Goal: Task Accomplishment & Management: Manage account settings

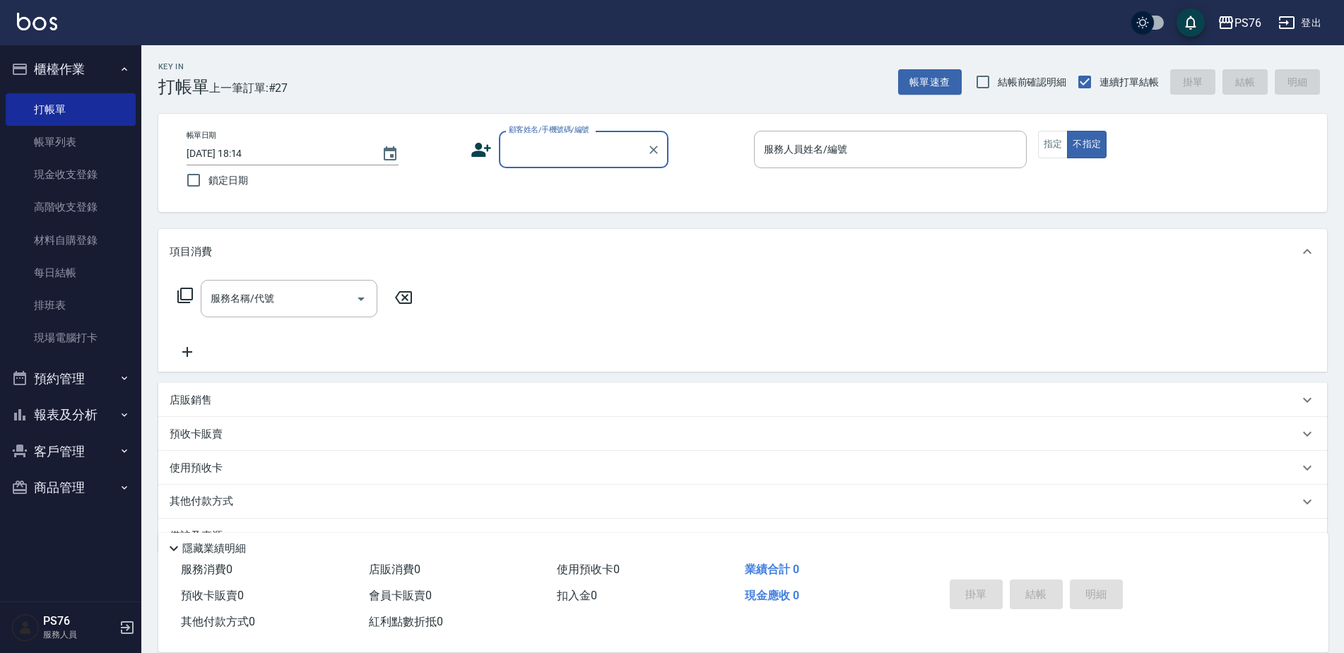
click at [537, 156] on input "顧客姓名/手機號碼/編號" at bounding box center [573, 149] width 136 height 25
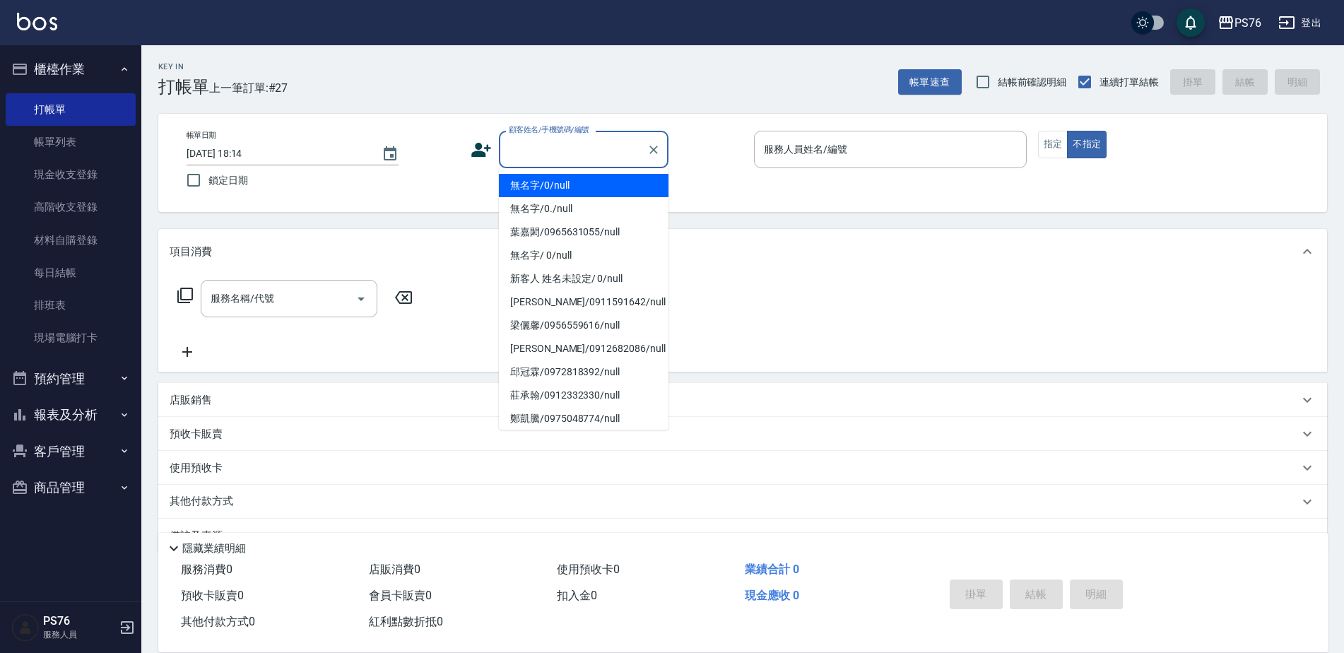
type input "無名字/0/null"
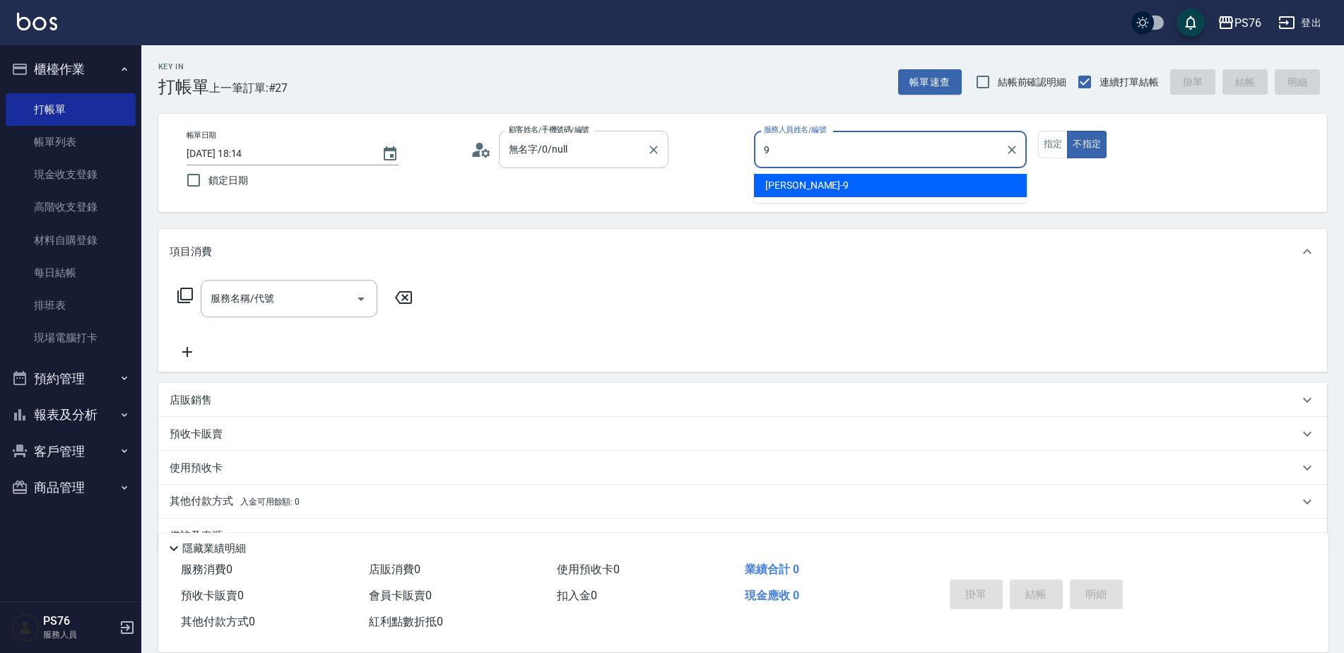
type input "[PERSON_NAME]-9"
type button "false"
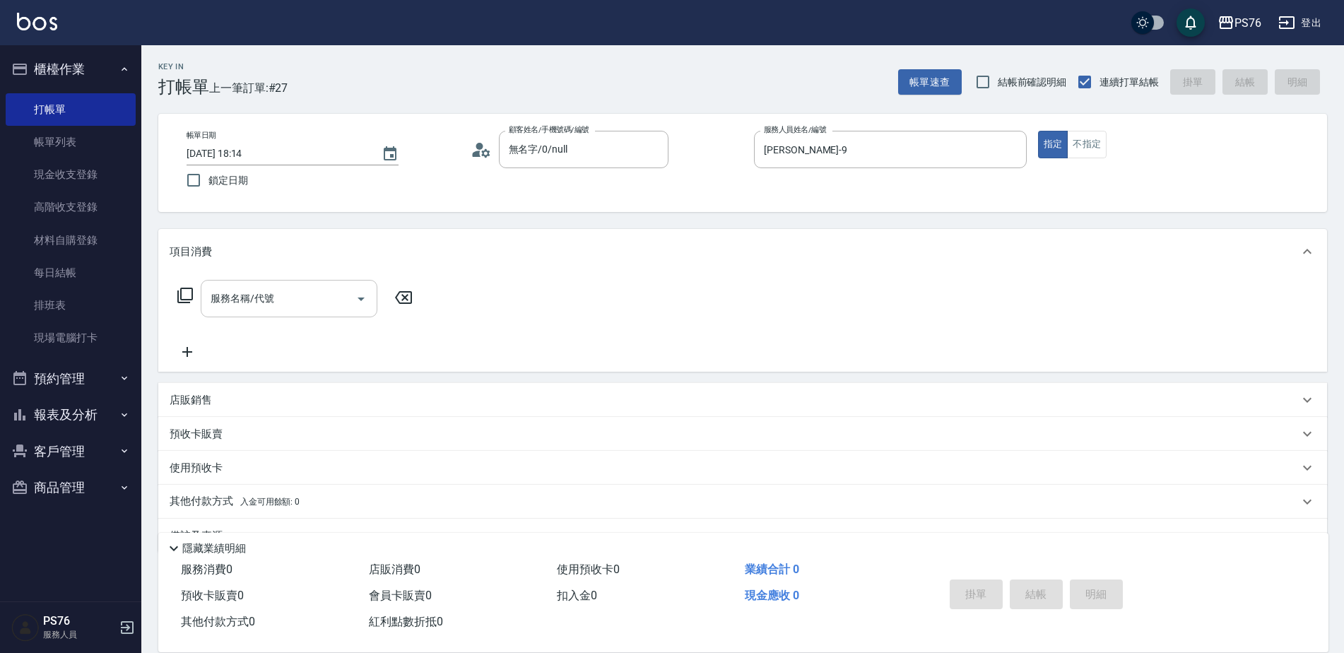
click at [324, 317] on div "服務名稱/代號" at bounding box center [289, 298] width 177 height 37
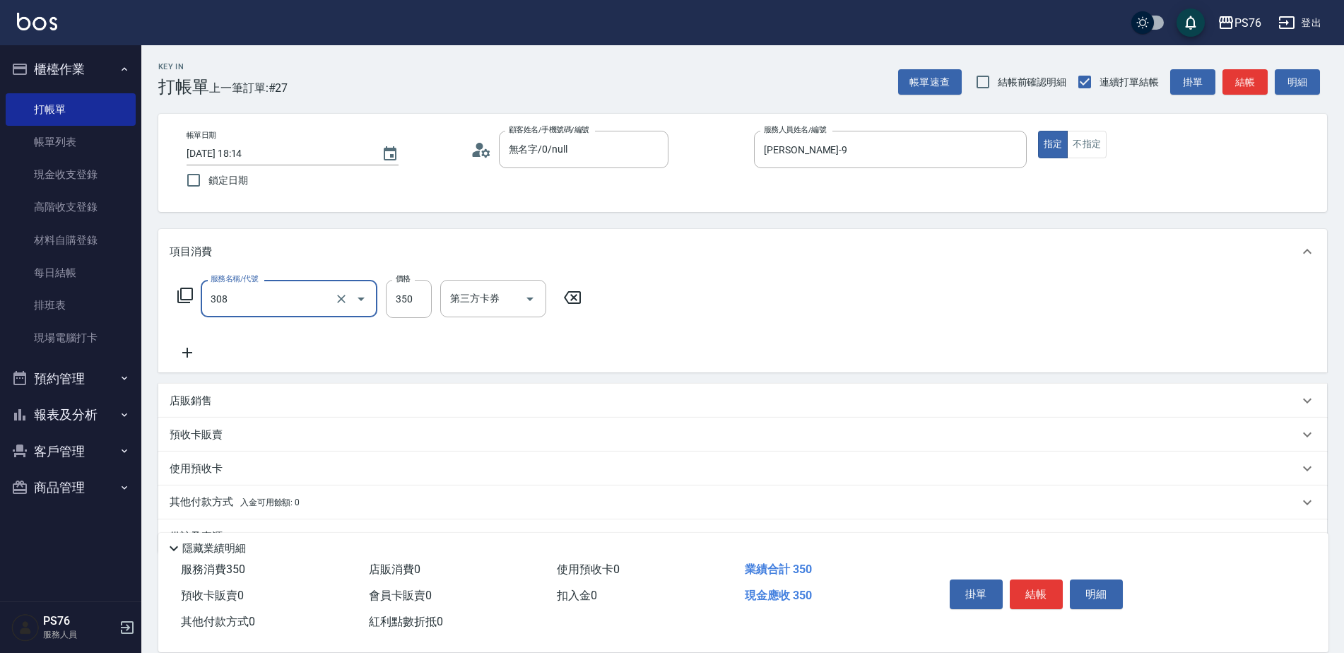
type input "洗+剪(308)"
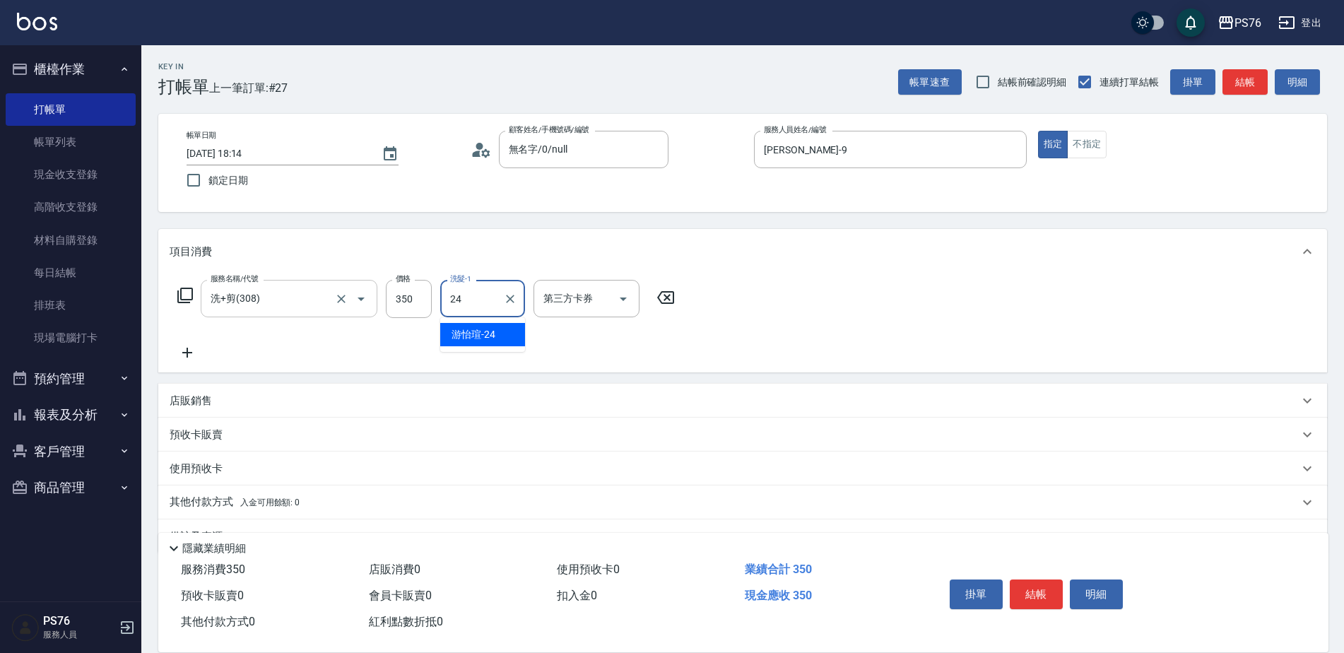
type input "游怡瑄-24"
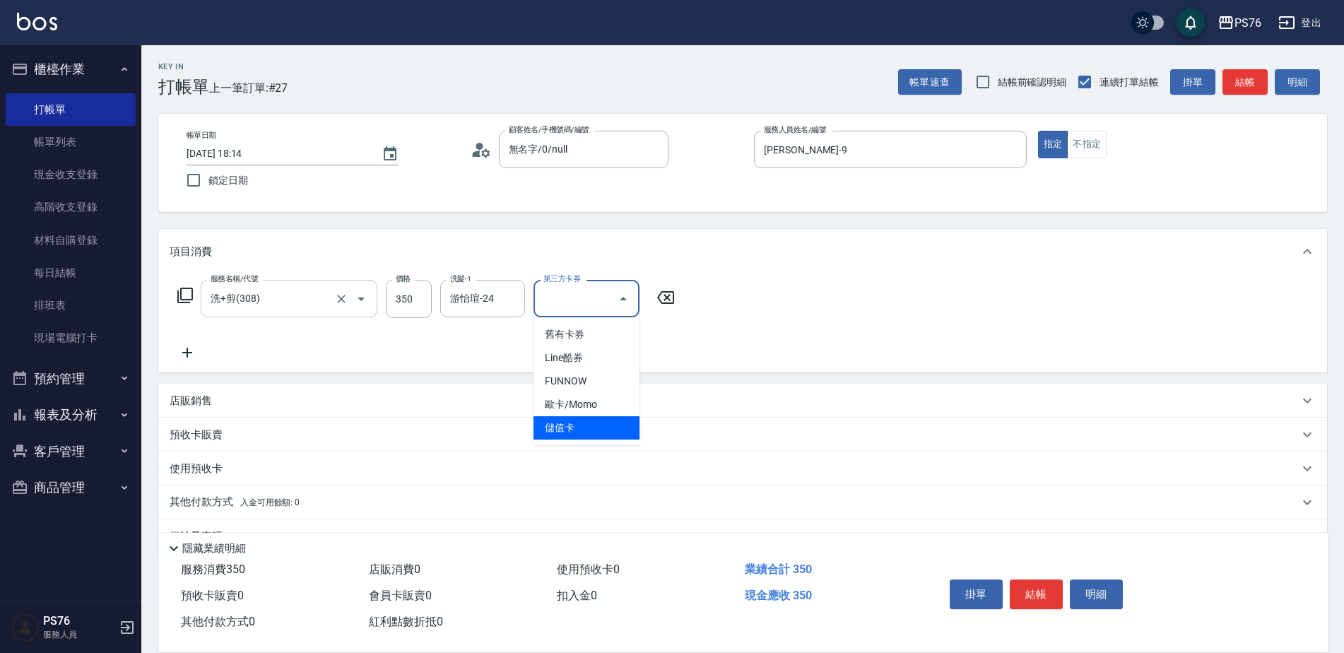
type input "儲值卡"
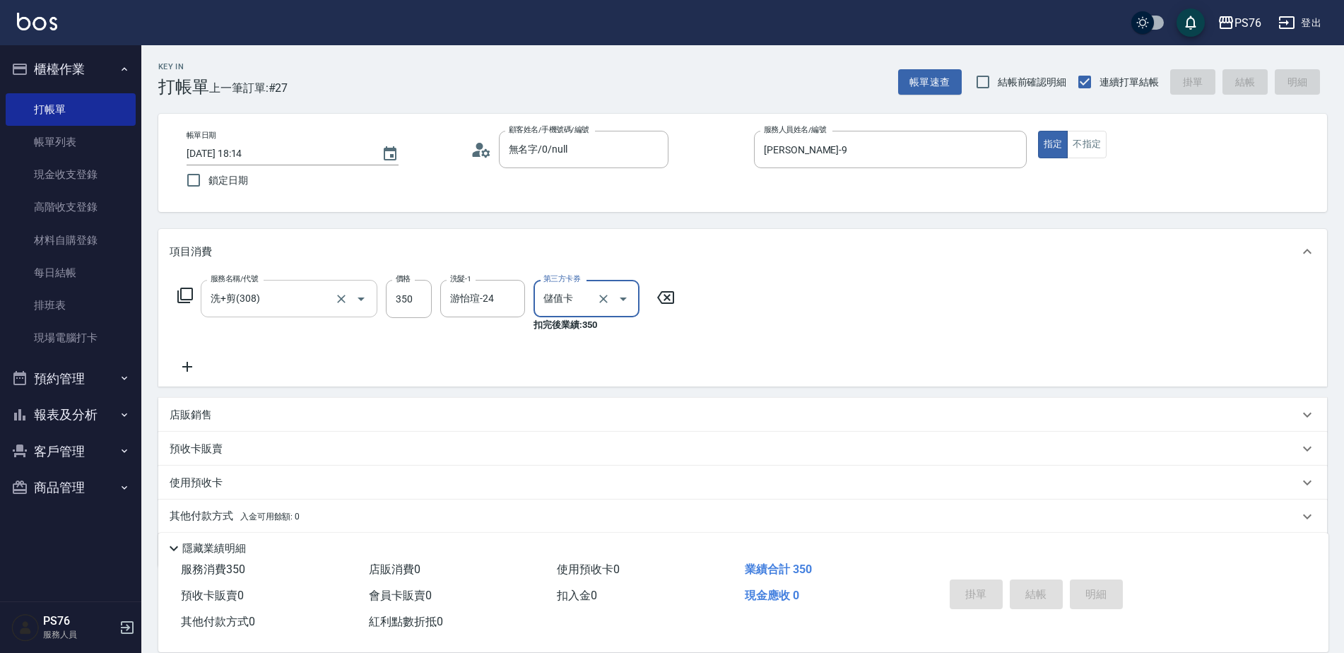
type input "[DATE] 18:49"
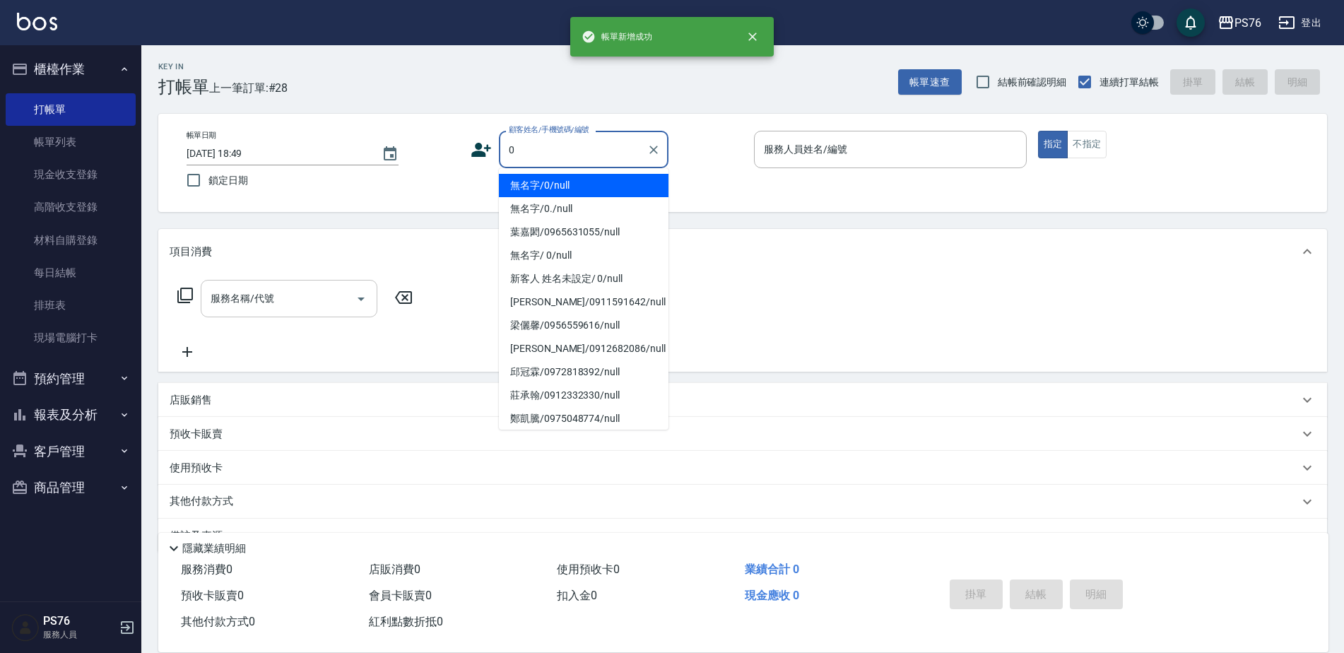
type input "無名字/0/null"
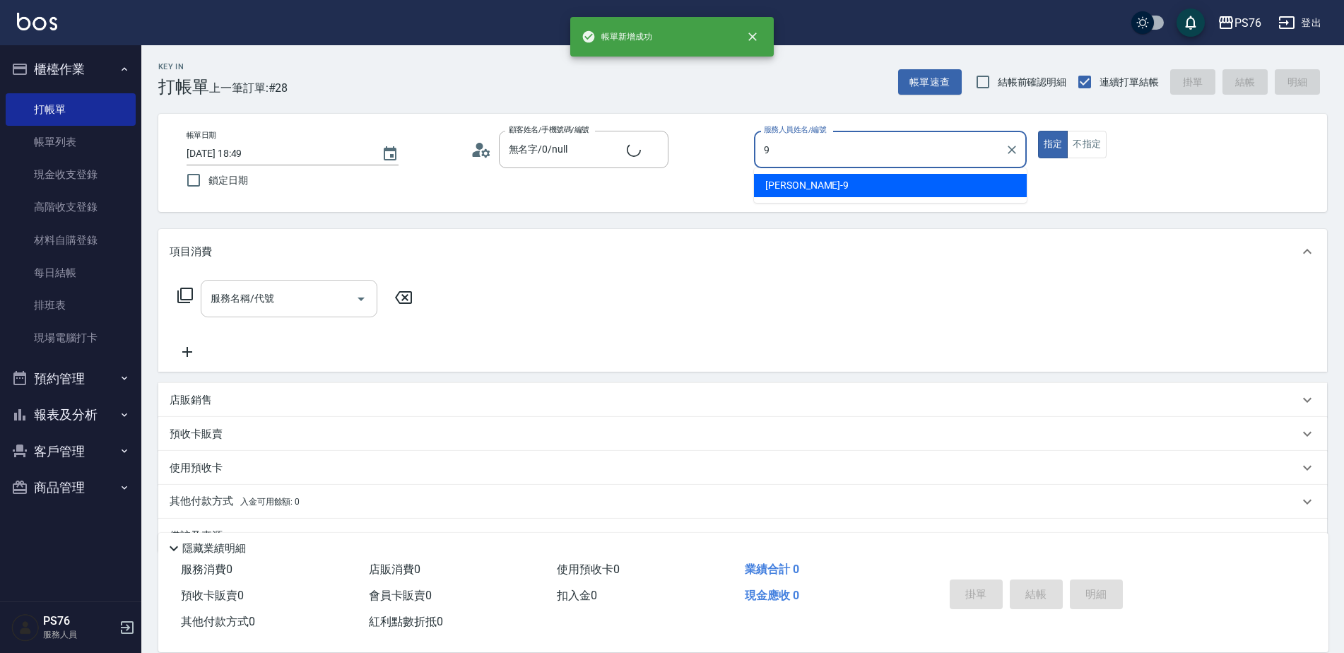
type input "[PERSON_NAME]-9"
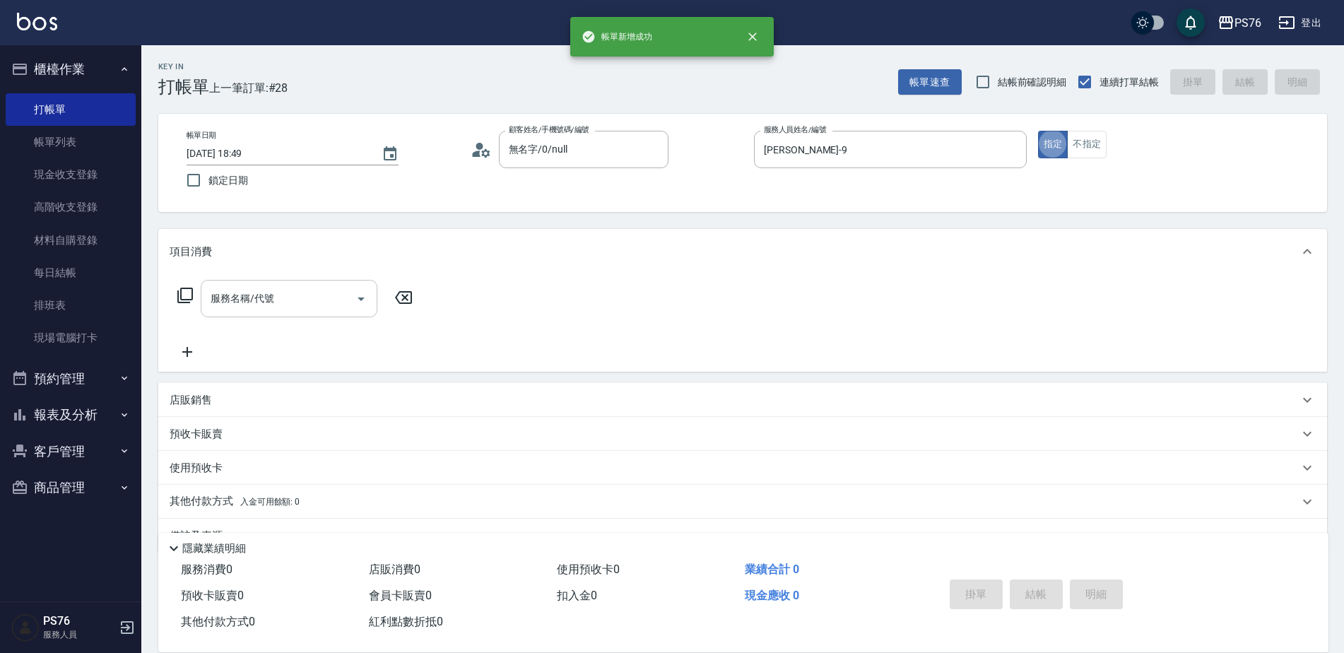
type button "true"
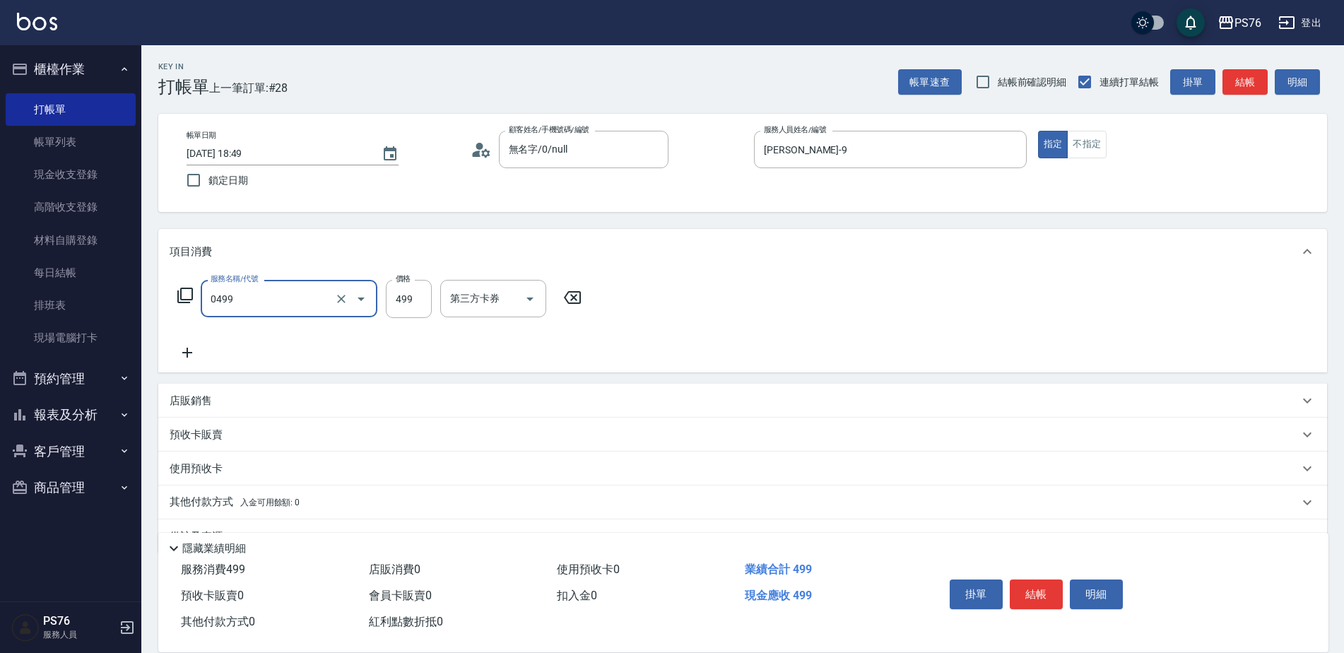
type input "[PERSON_NAME]499(0499)"
type input "[PERSON_NAME]33"
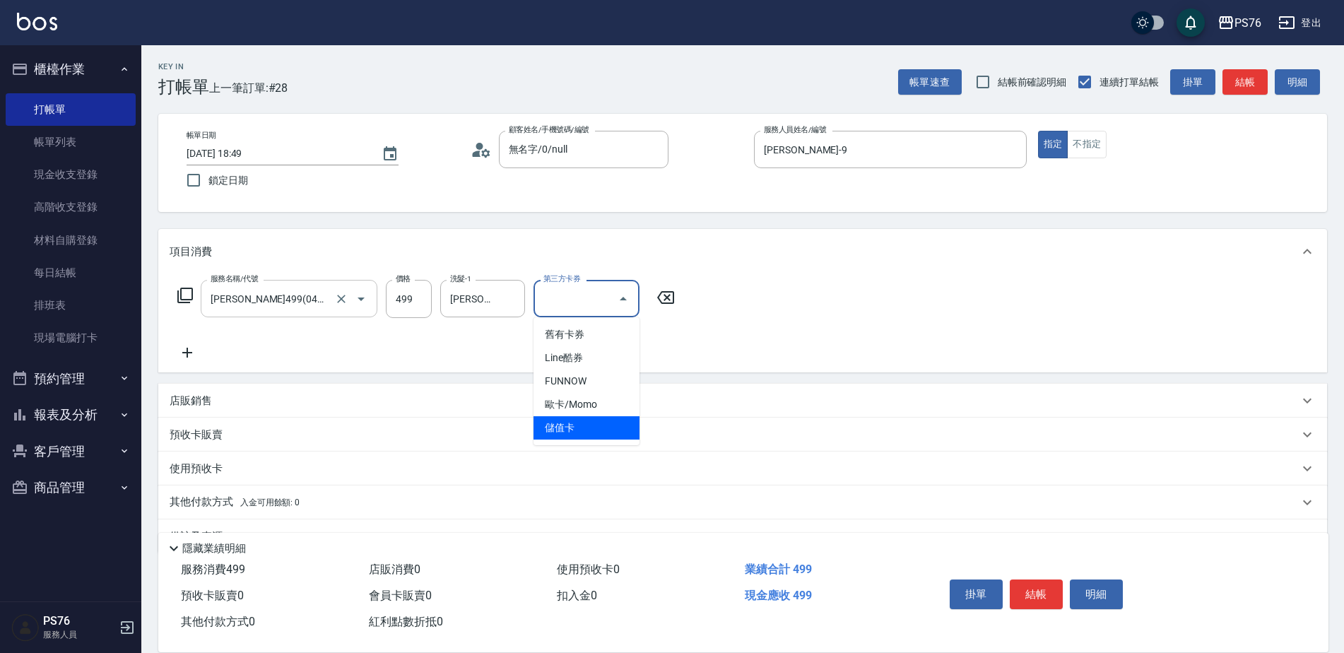
type input "儲值卡"
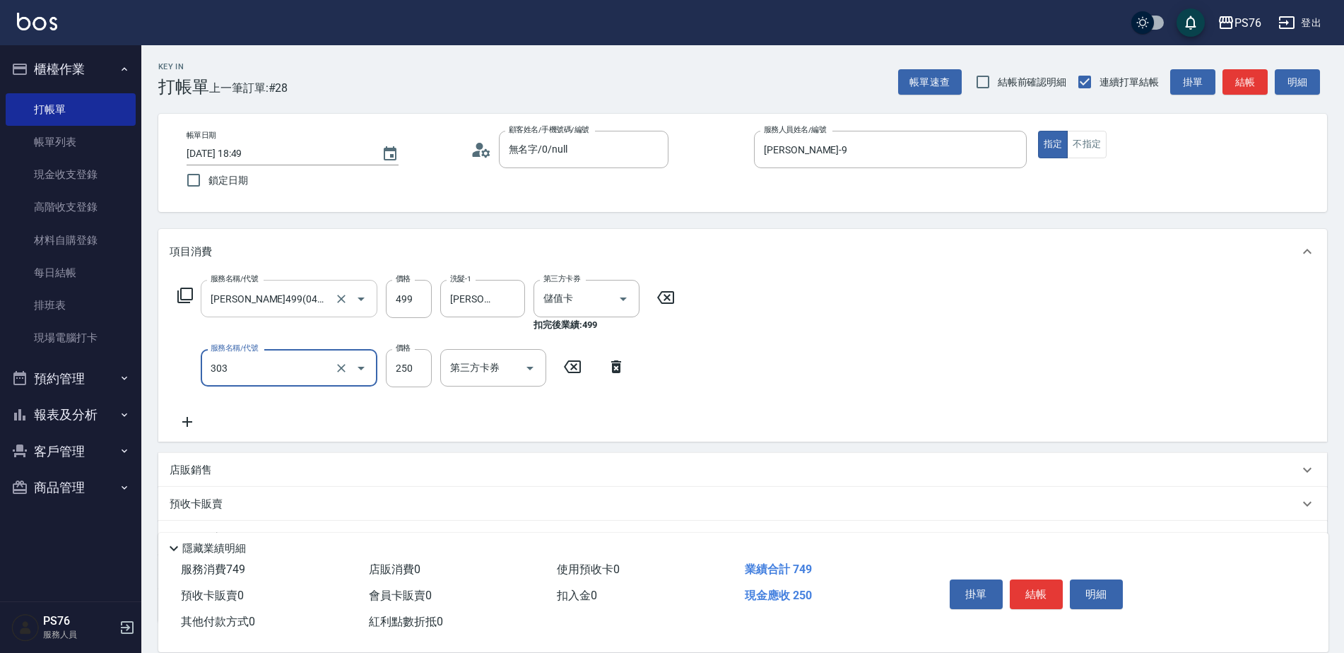
type input "剪髮(303)"
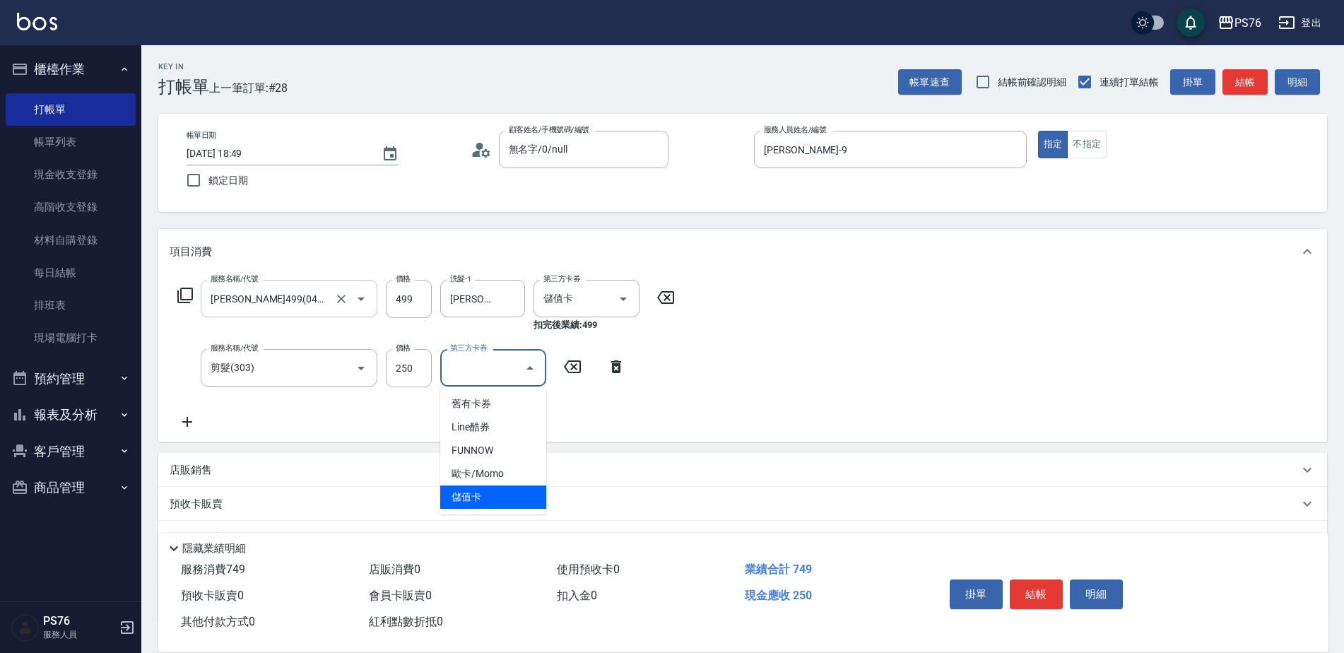
type input "儲值卡"
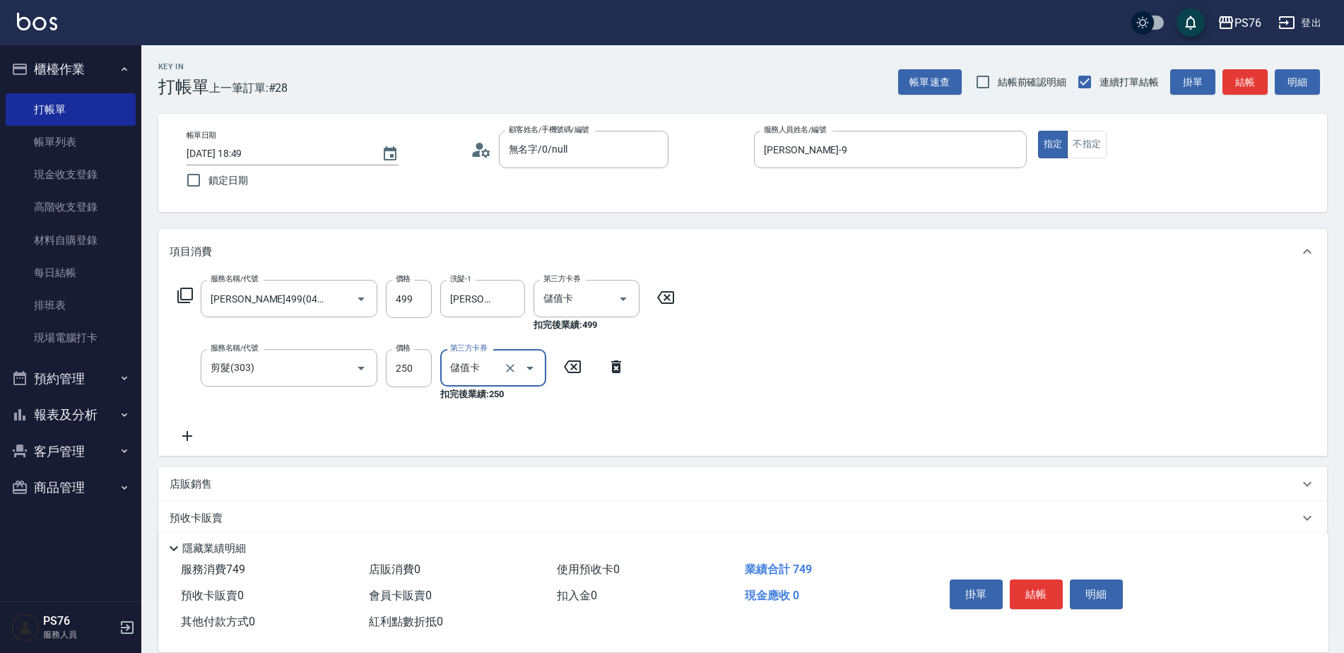
click at [273, 480] on div "店販銷售" at bounding box center [735, 484] width 1130 height 15
type input "[PERSON_NAME]33"
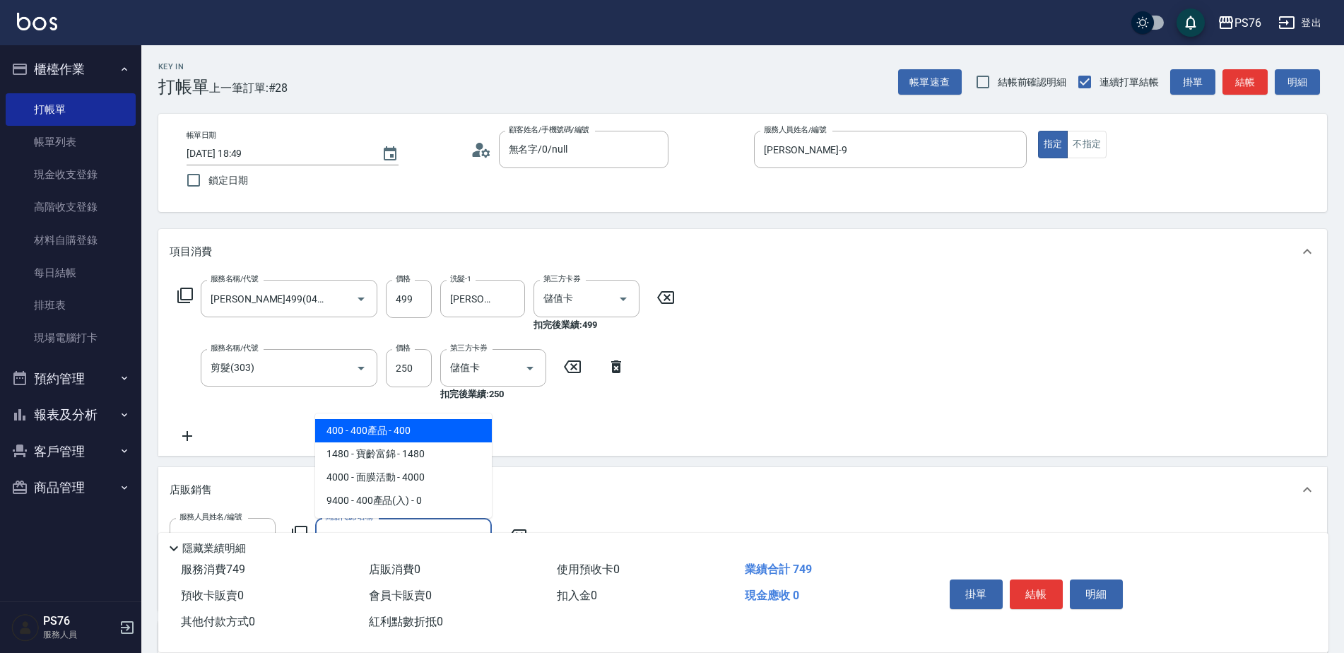
type input "400產品"
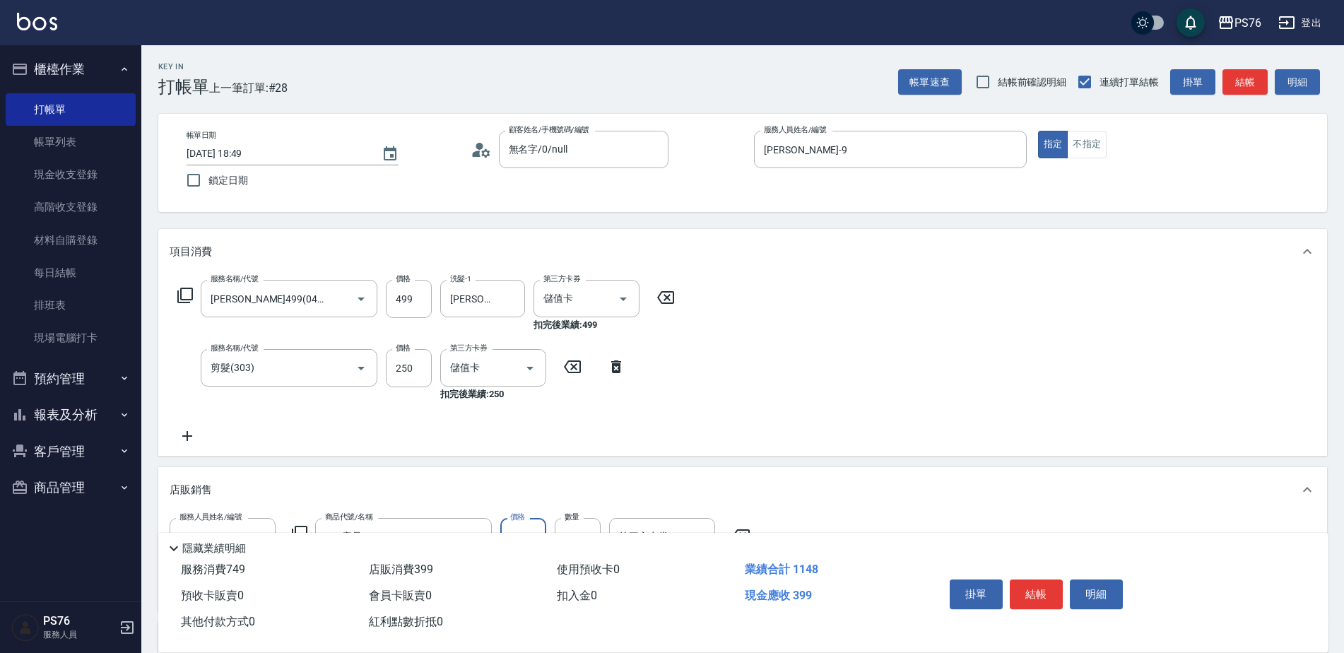
type input "399"
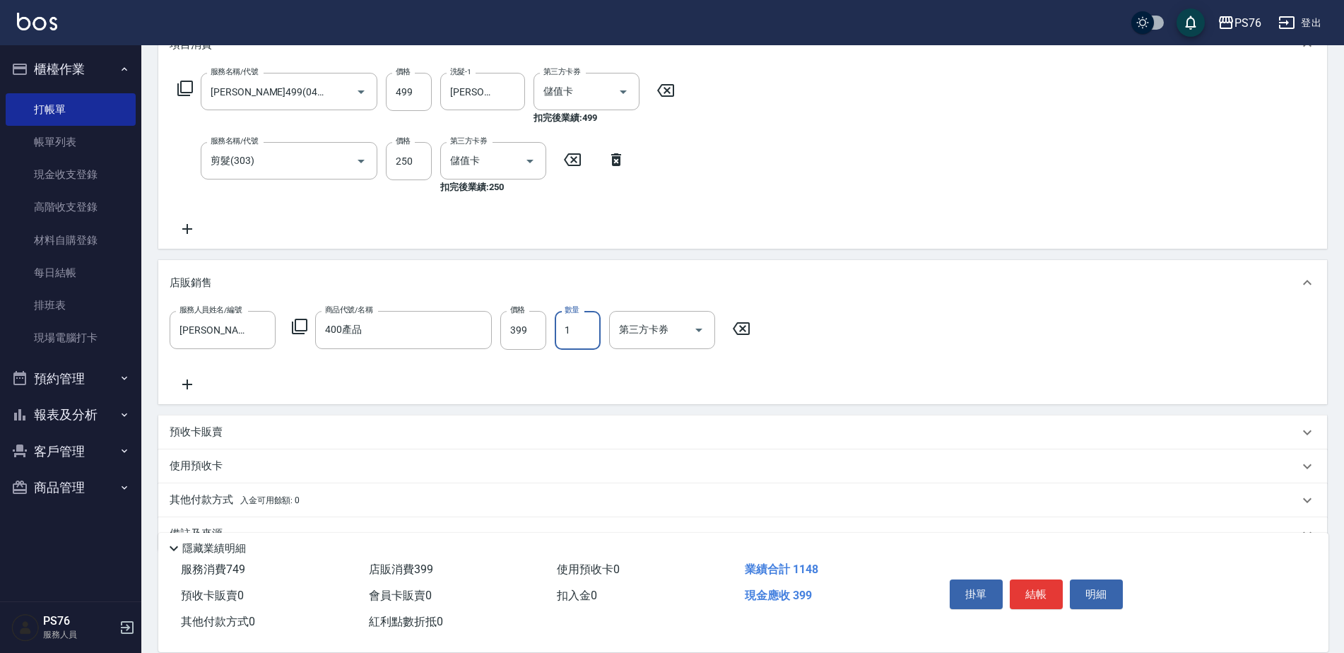
scroll to position [212, 0]
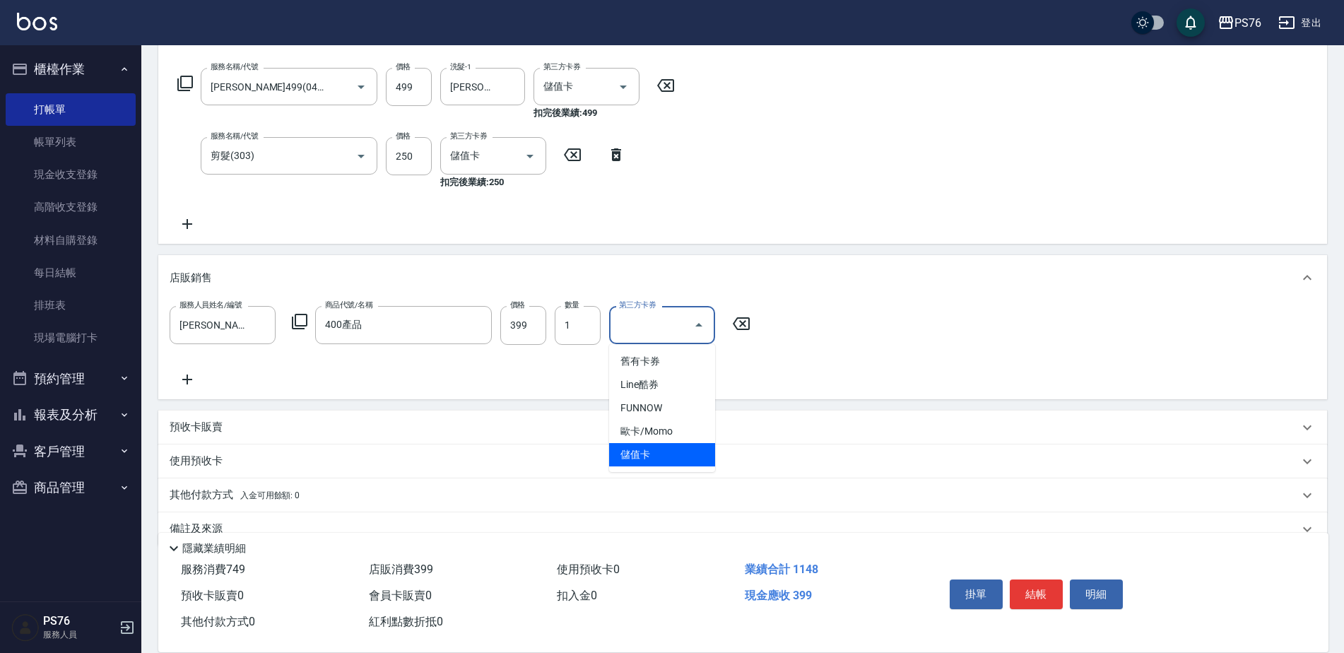
type input "儲值卡"
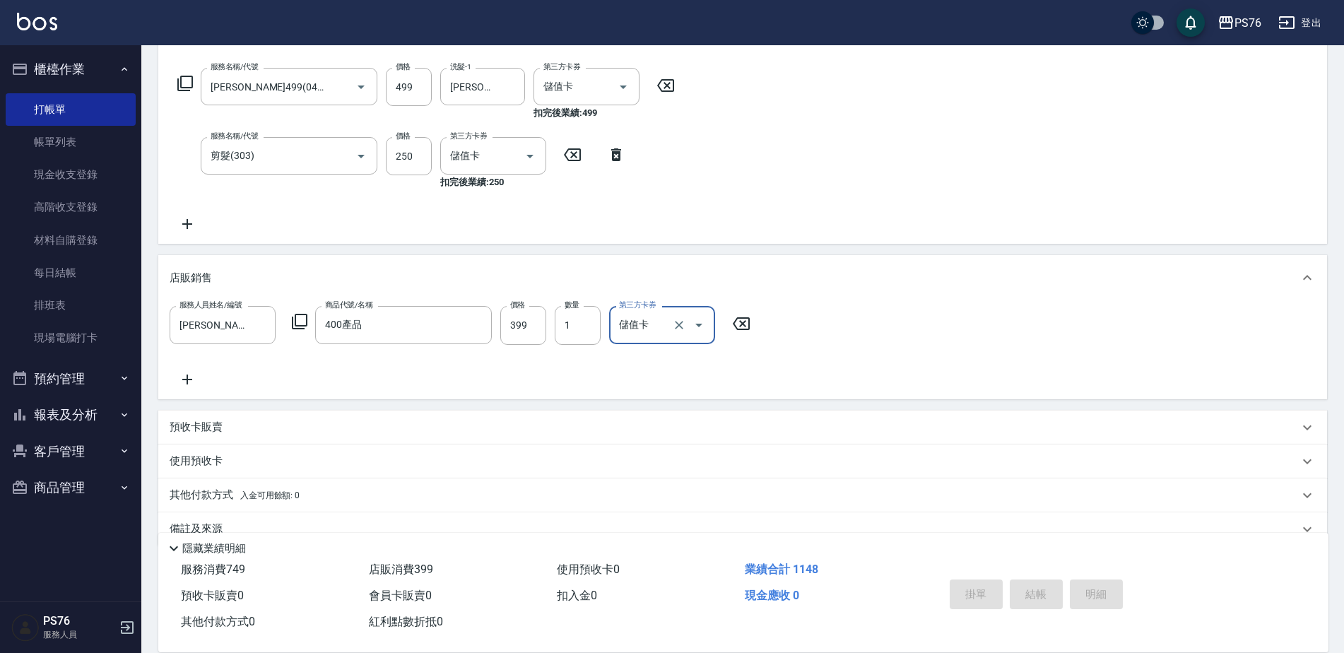
type input "[DATE] 18:50"
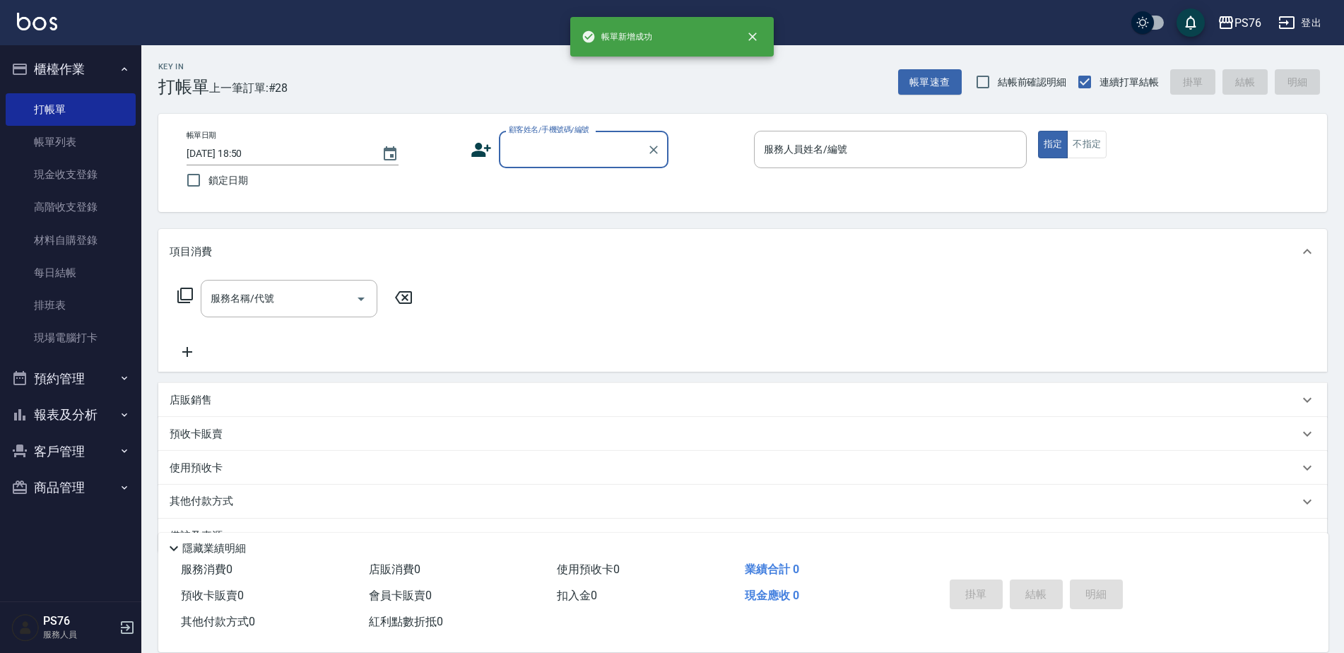
scroll to position [0, 0]
type input "無名字/0/null"
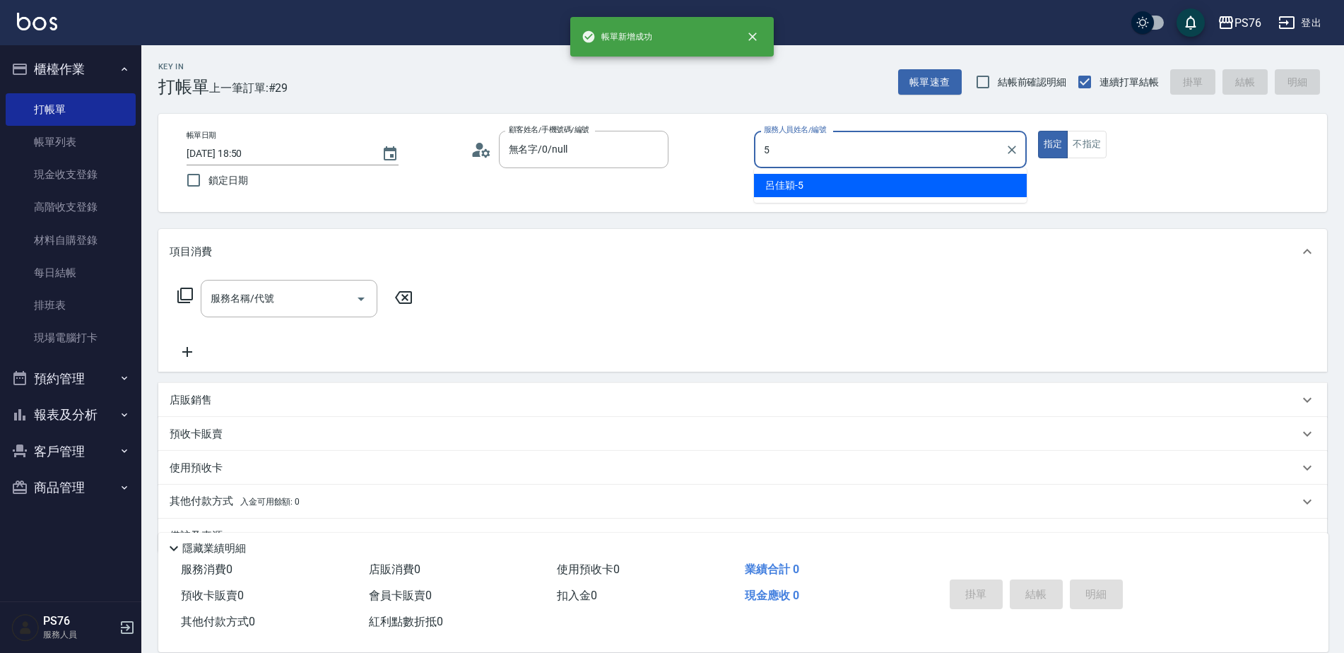
type input "呂佳穎-5"
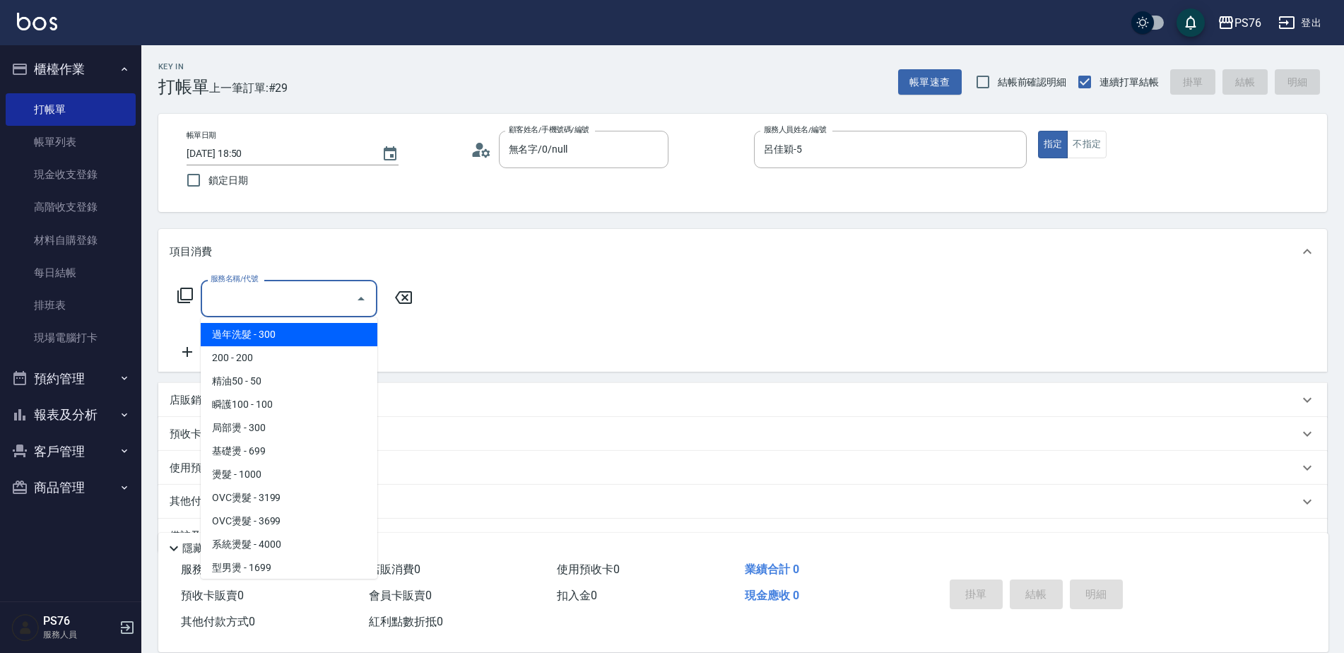
click at [252, 298] on input "服務名稱/代號" at bounding box center [278, 298] width 143 height 25
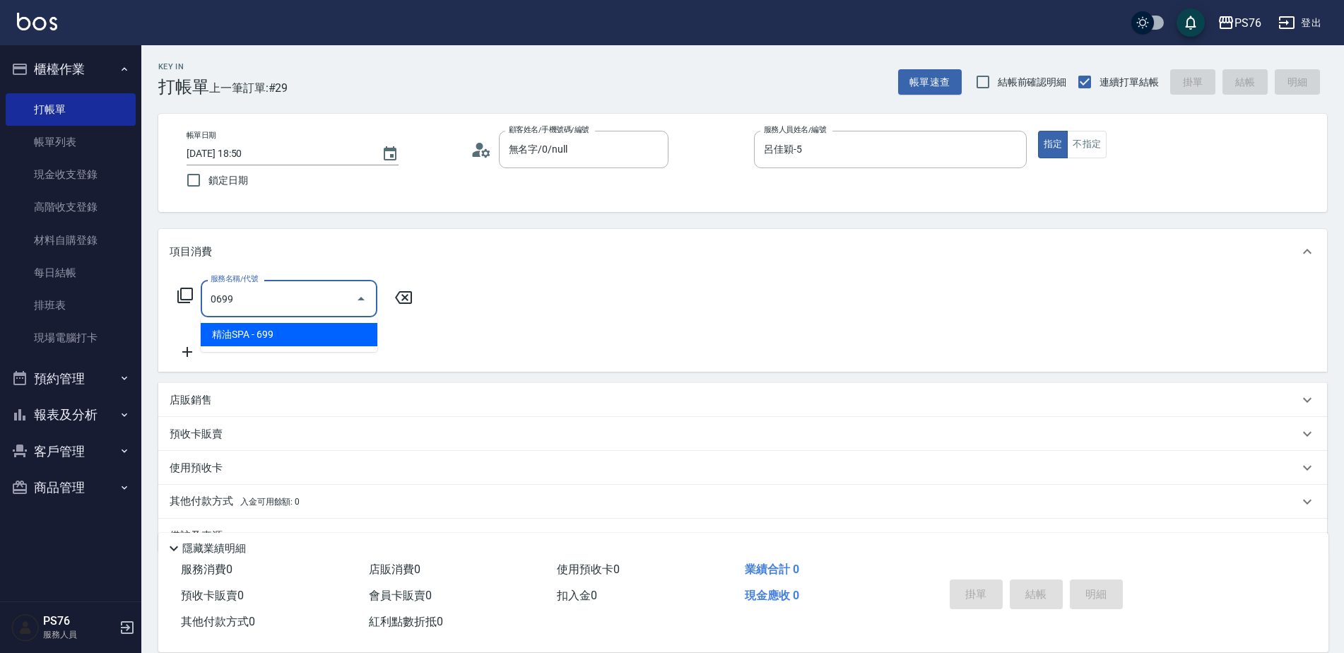
type input "精油SPA(0699)"
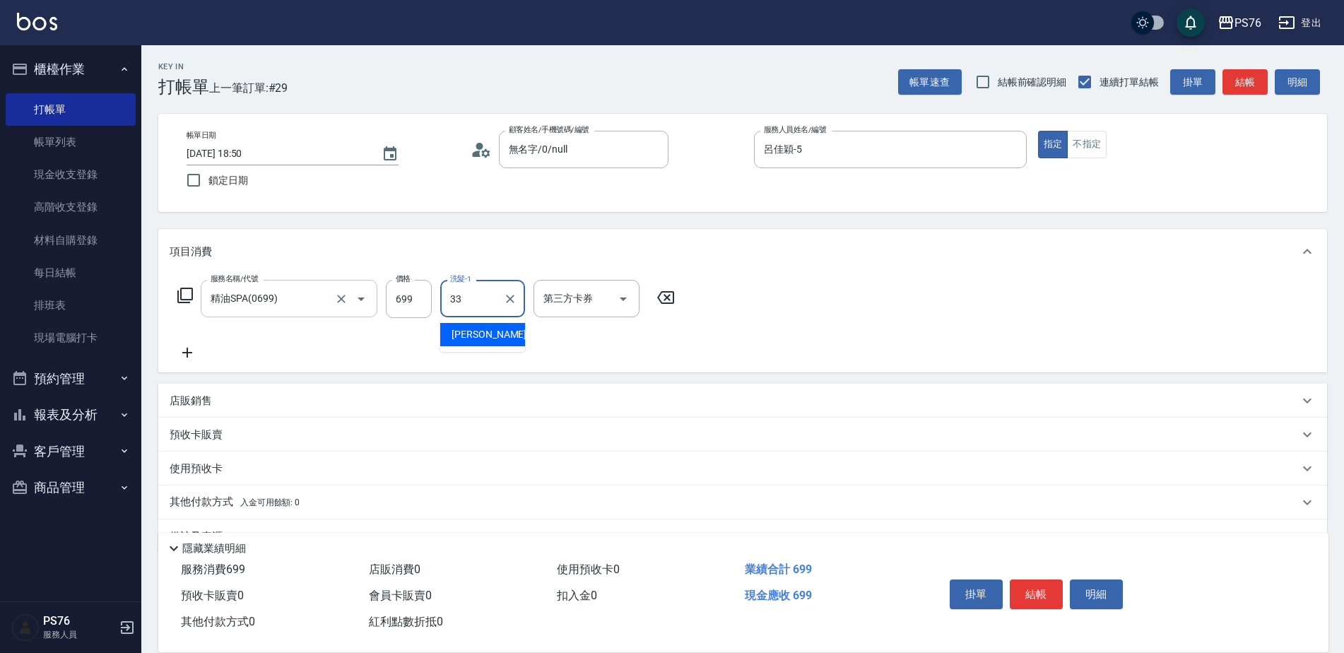
type input "[PERSON_NAME]33"
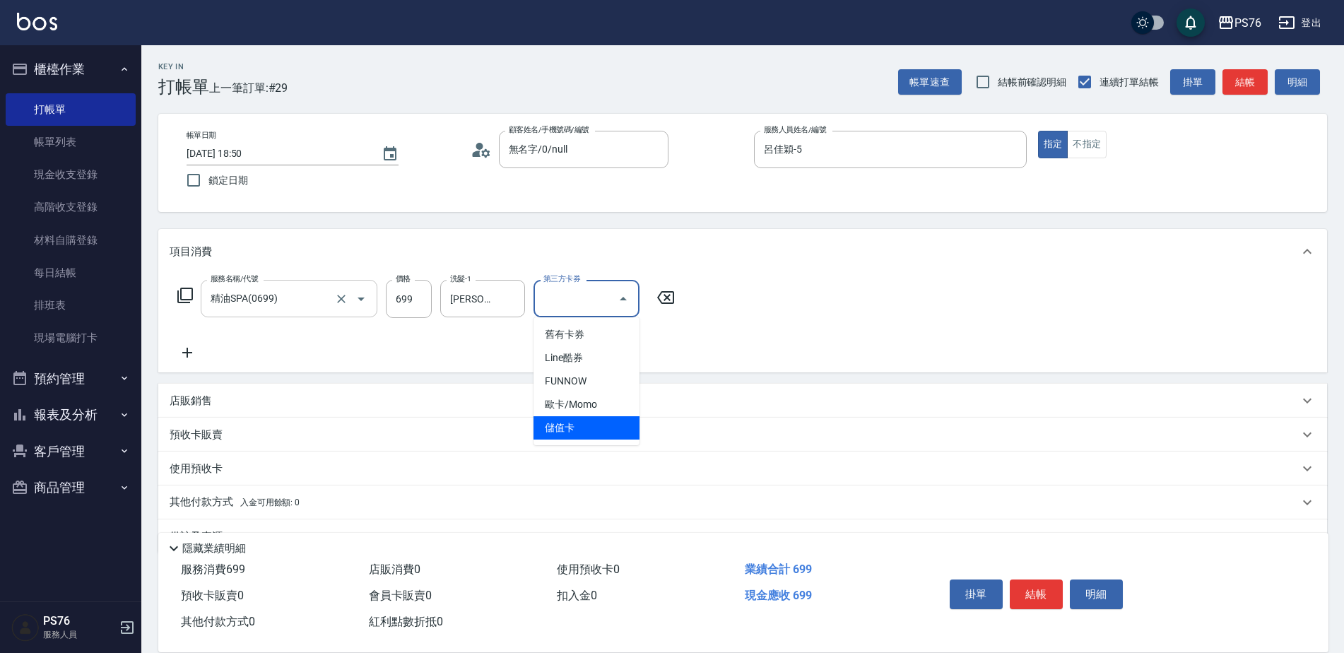
type input "儲值卡"
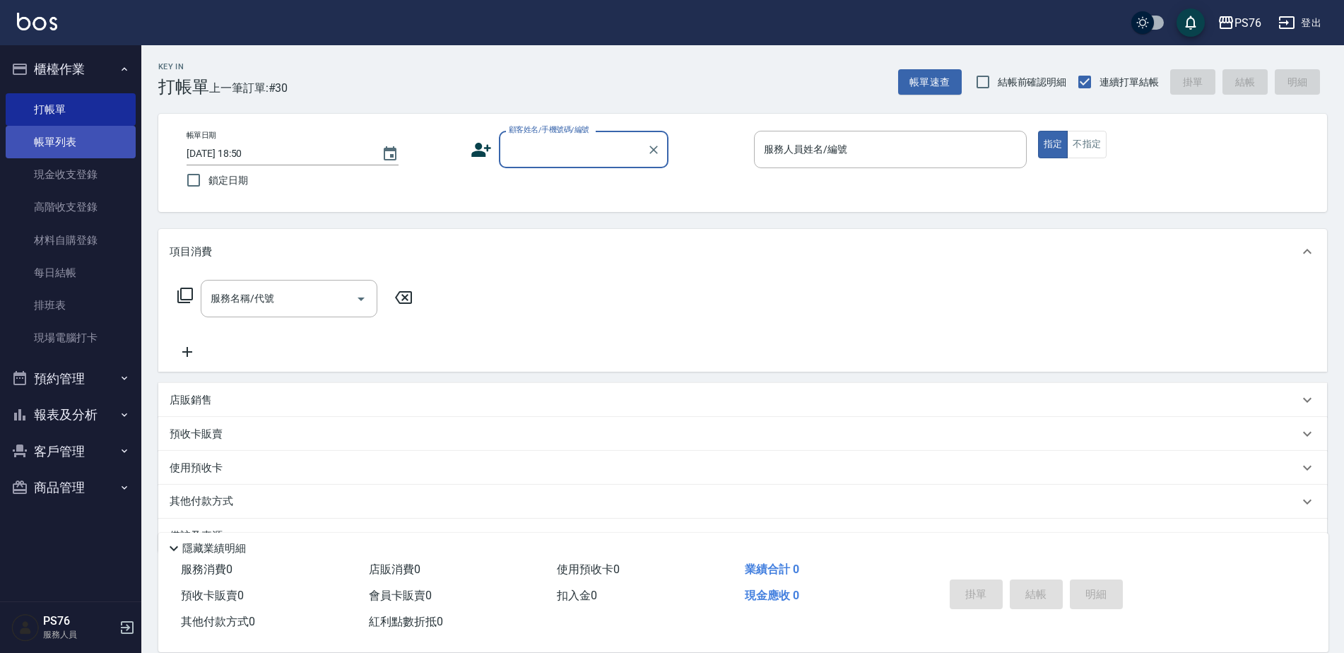
click at [100, 131] on link "帳單列表" at bounding box center [71, 142] width 130 height 33
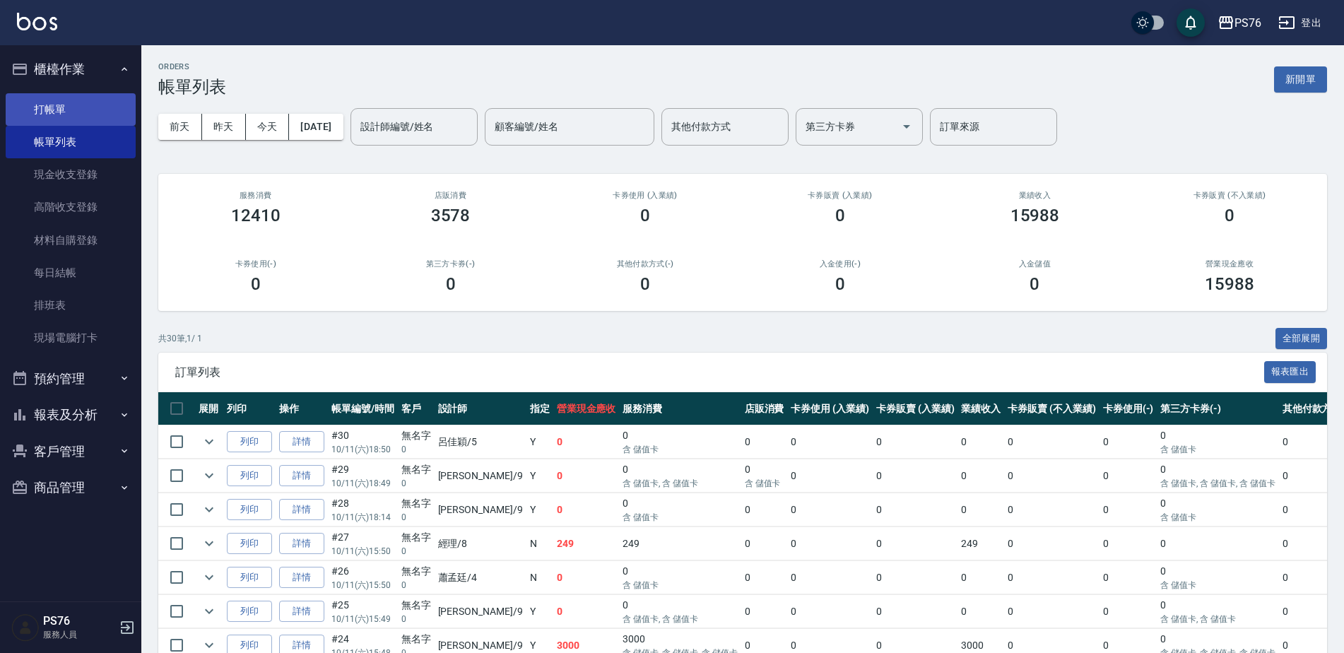
click at [88, 98] on link "打帳單" at bounding box center [71, 109] width 130 height 33
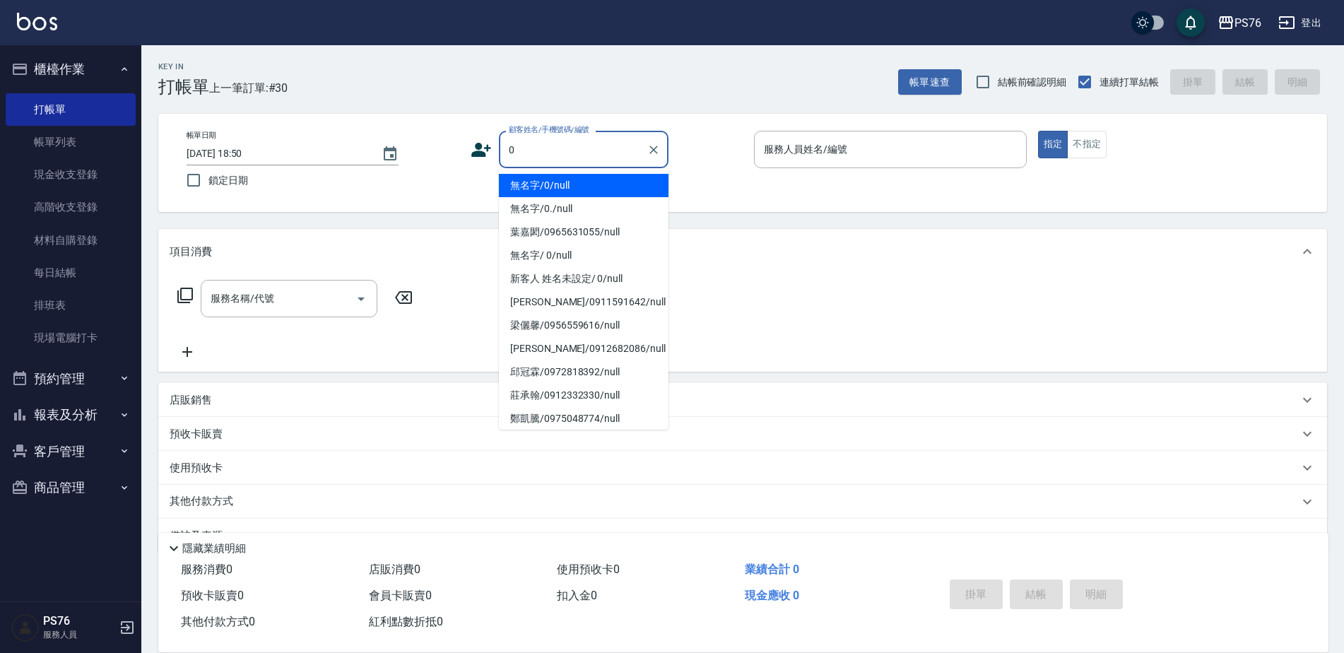
type input "無名字/0/null"
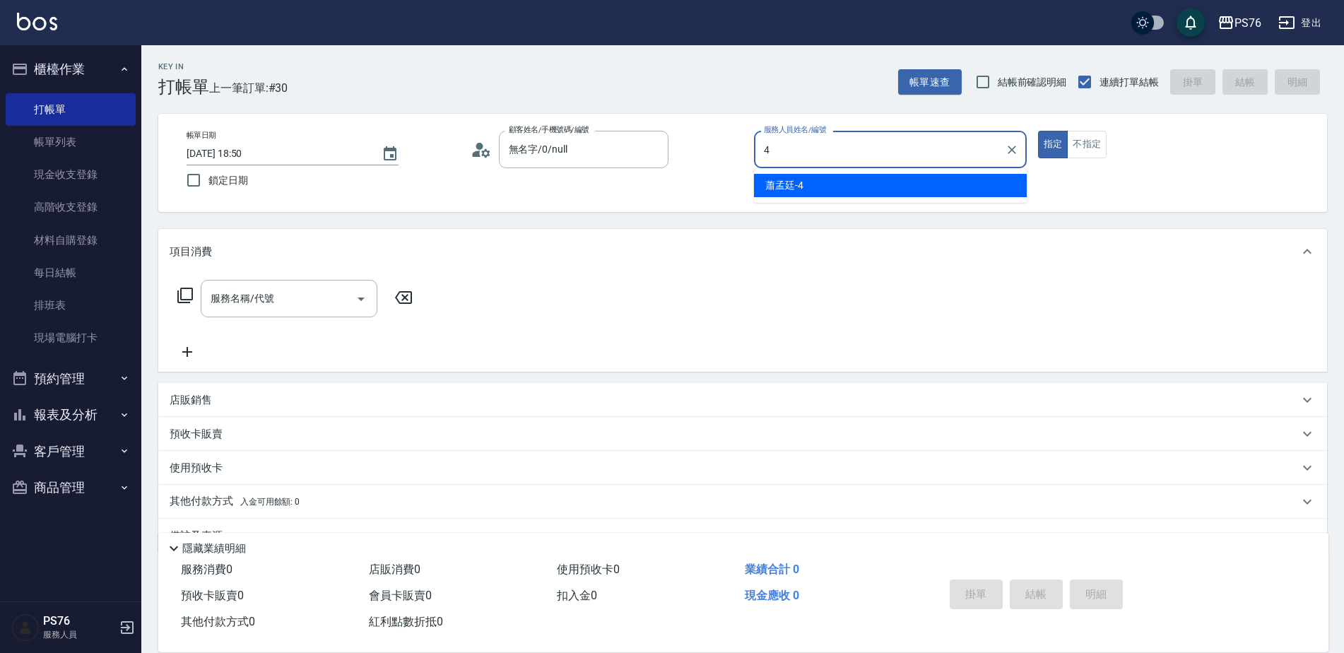
type input "蕭孟廷-4"
type button "true"
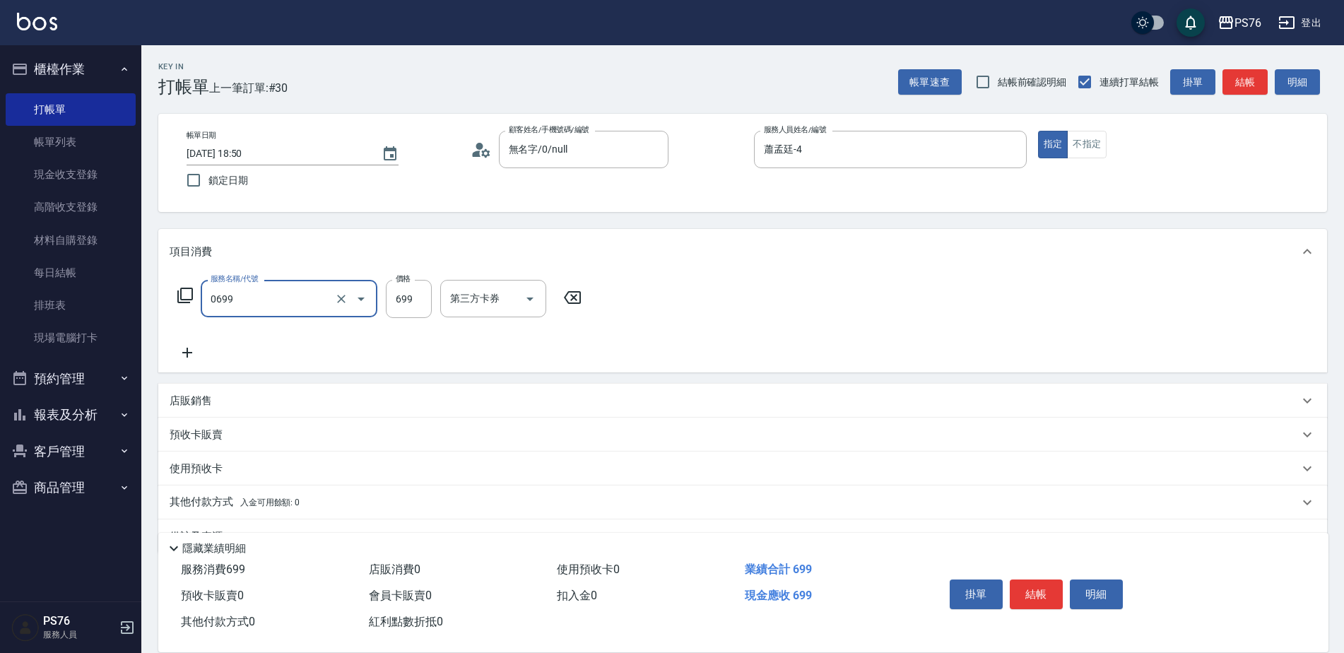
type input "精油SPA(0699)"
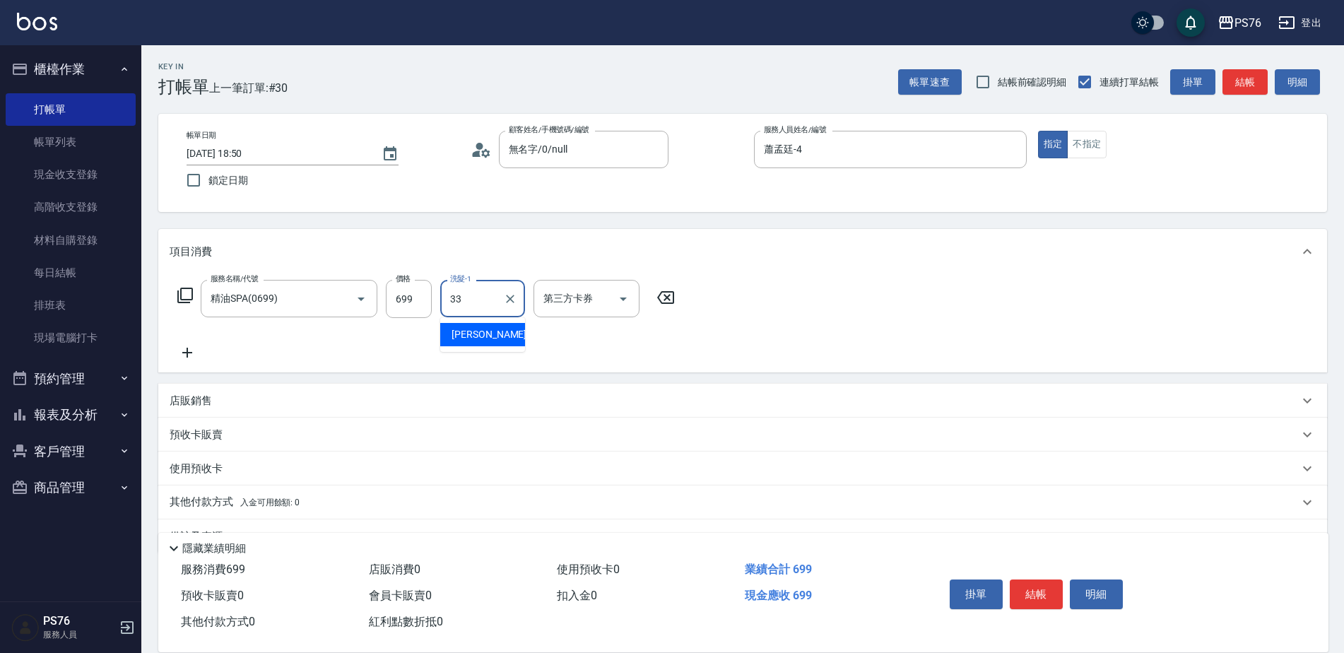
type input "[PERSON_NAME]33"
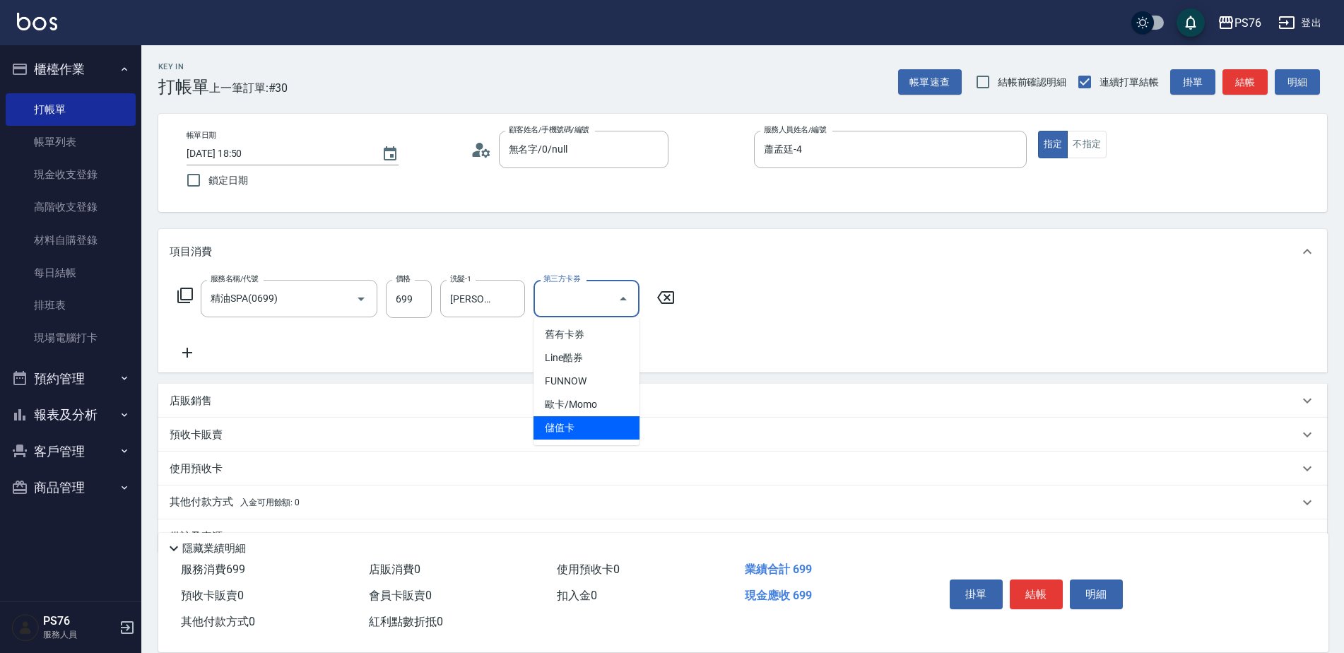
type input "儲值卡"
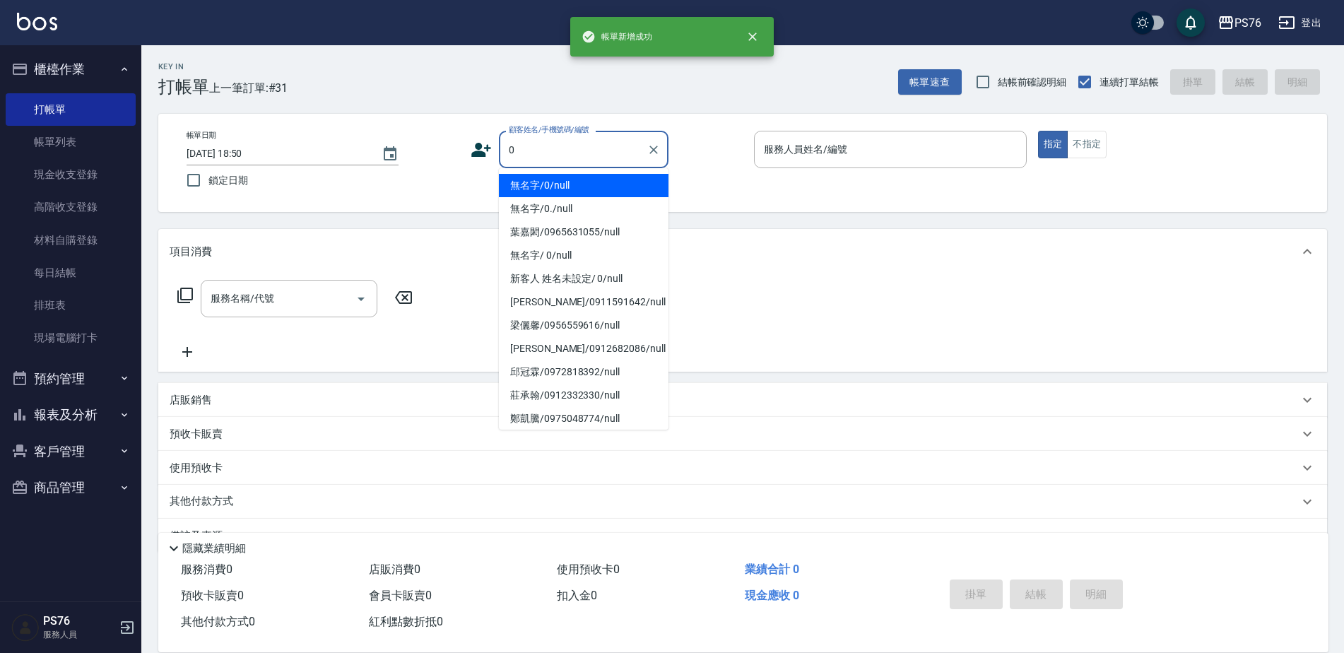
type input "無名字/0/null"
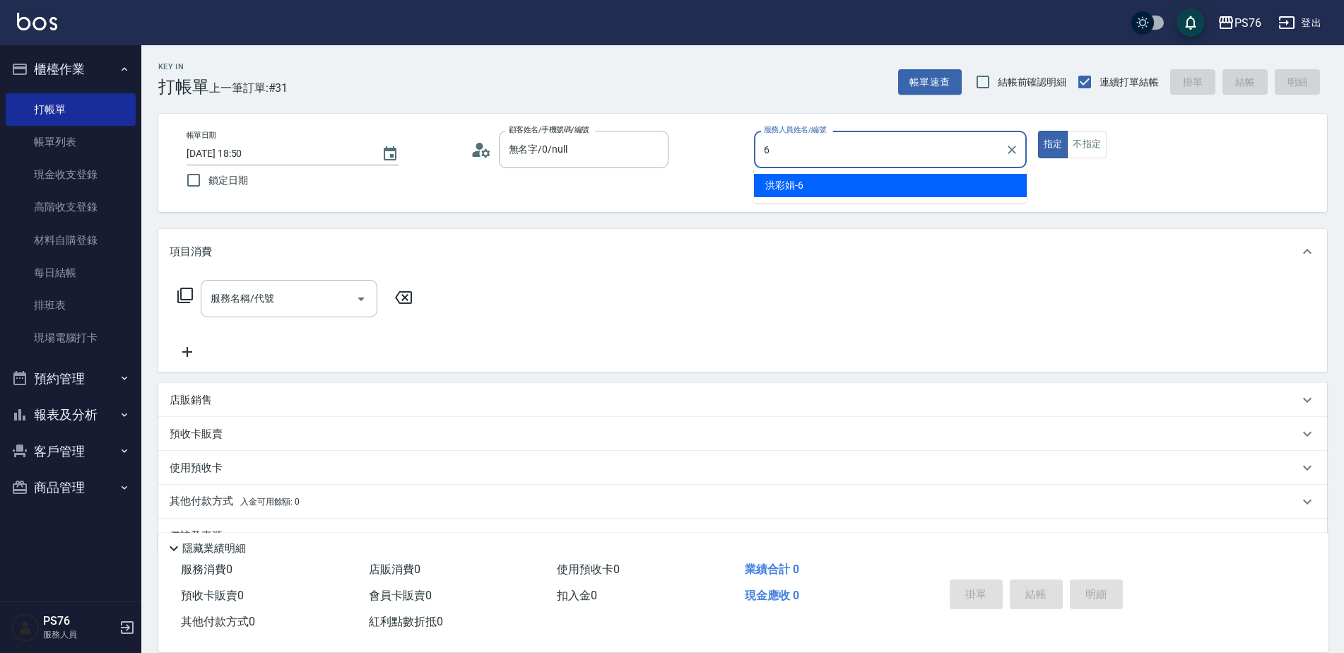
type input "洪彩娟-6"
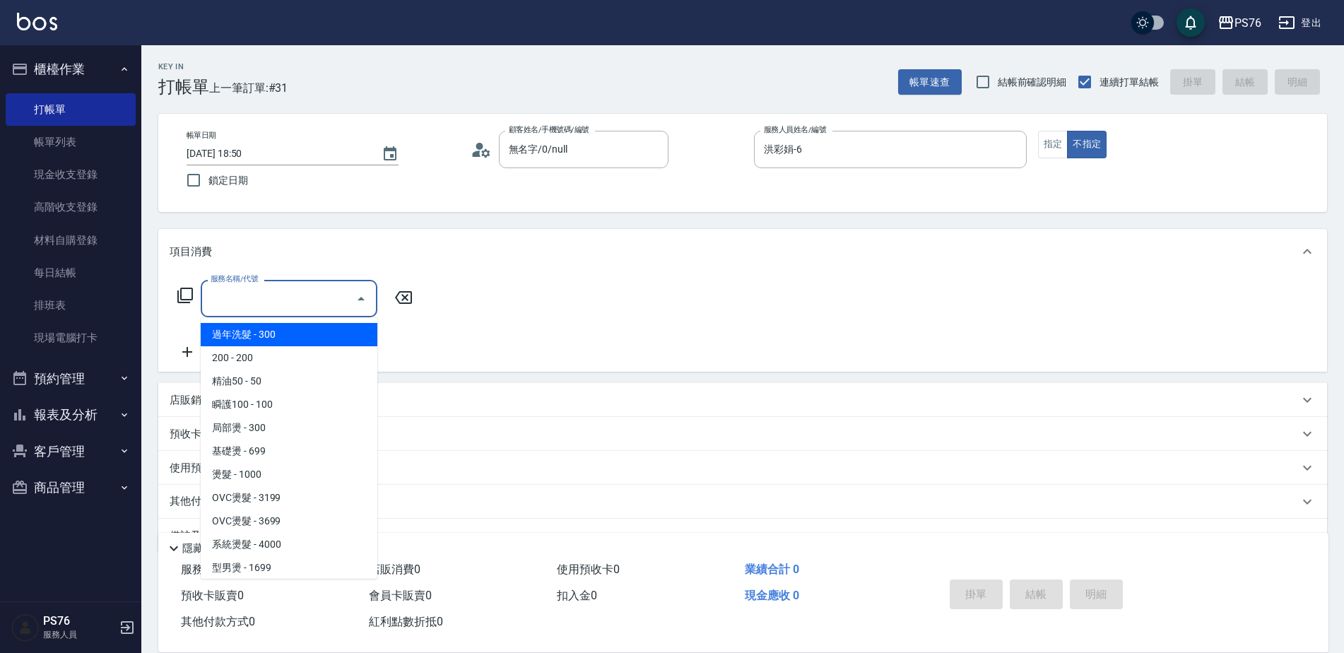
click at [326, 304] on input "服務名稱/代號" at bounding box center [278, 298] width 143 height 25
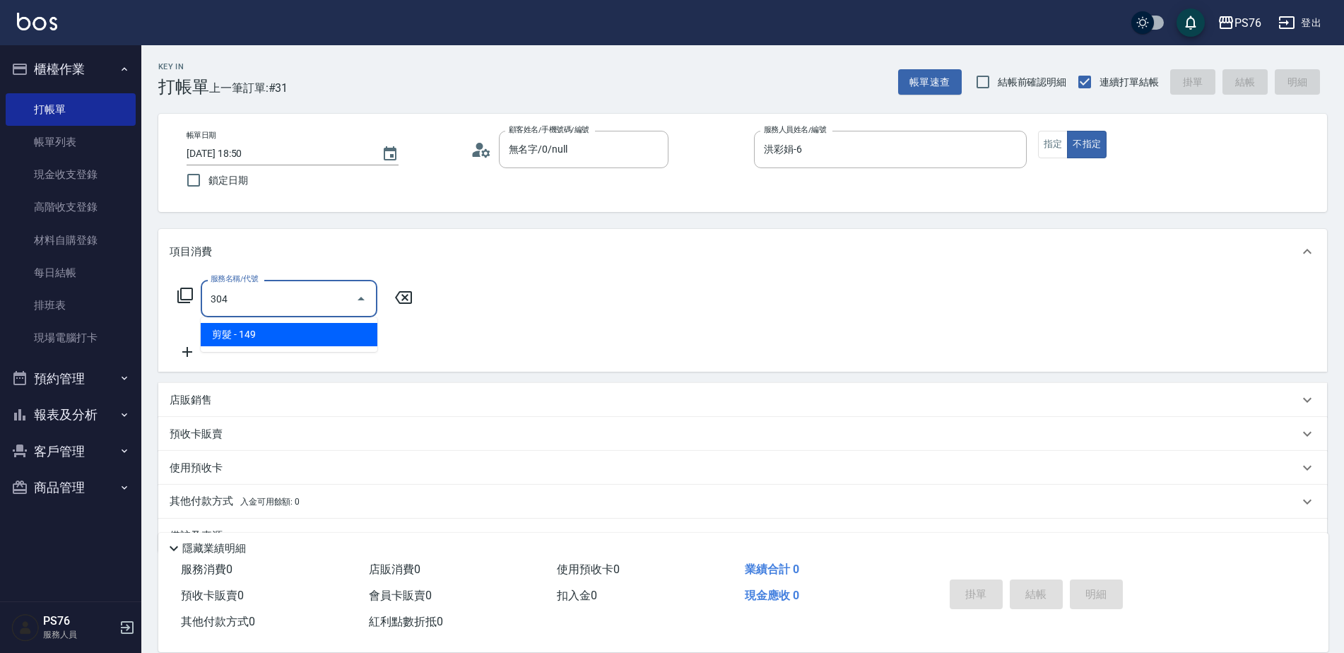
type input "剪髮(304)"
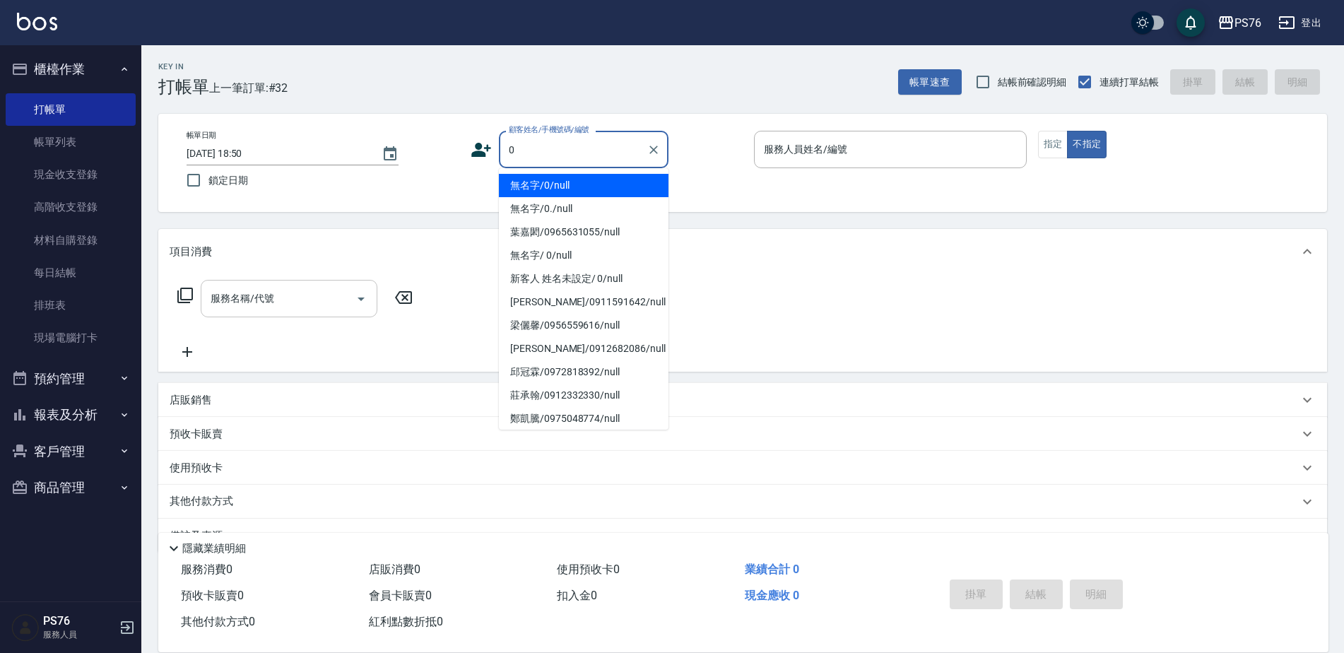
type input "無名字/0/null"
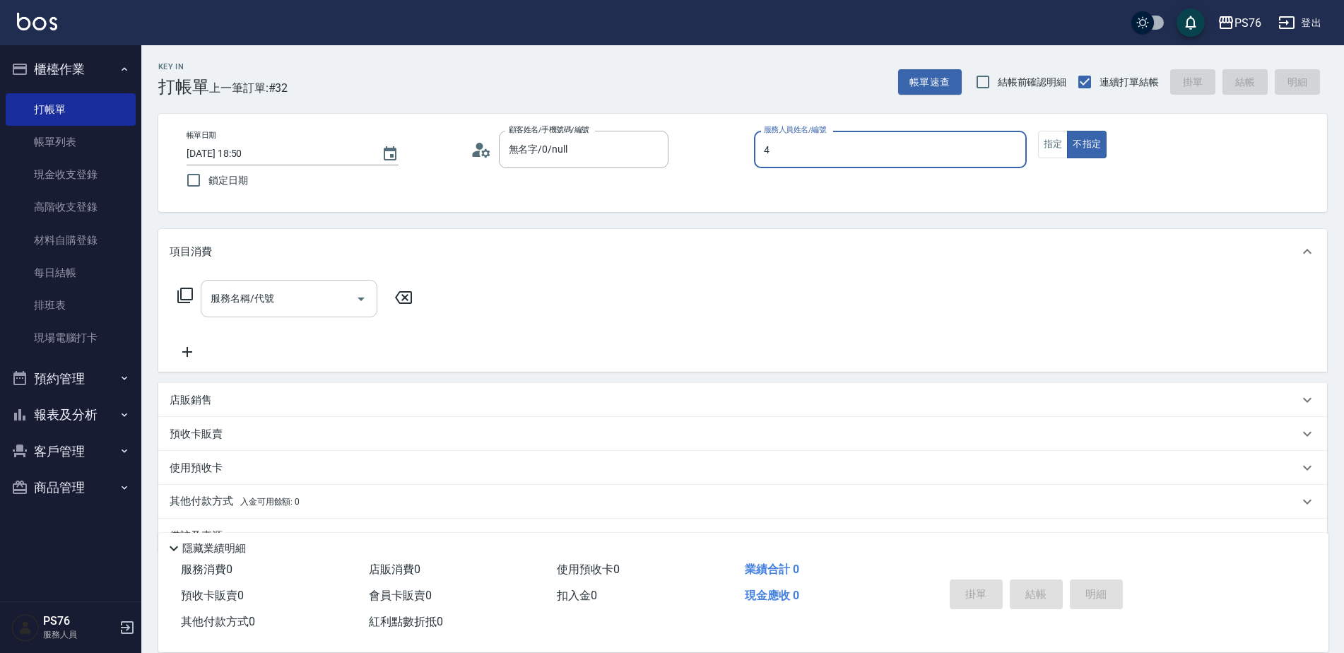
type input "蕭孟廷-4"
type button "false"
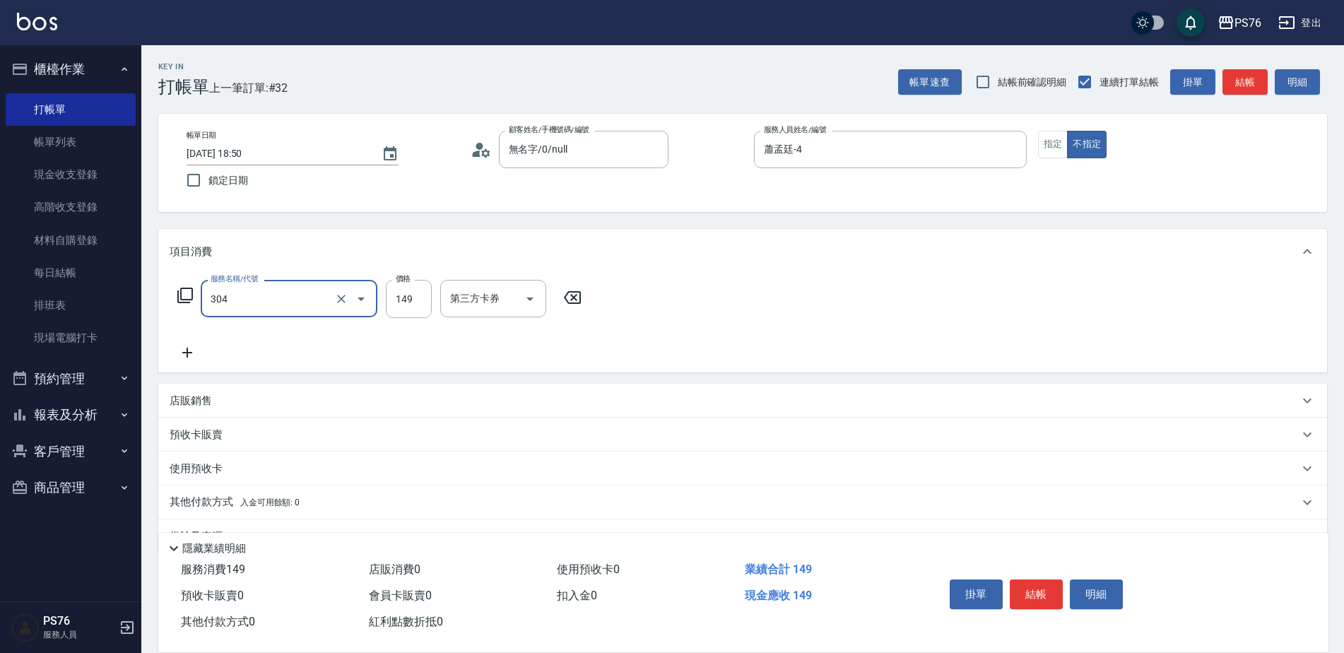
type input "剪髮(304)"
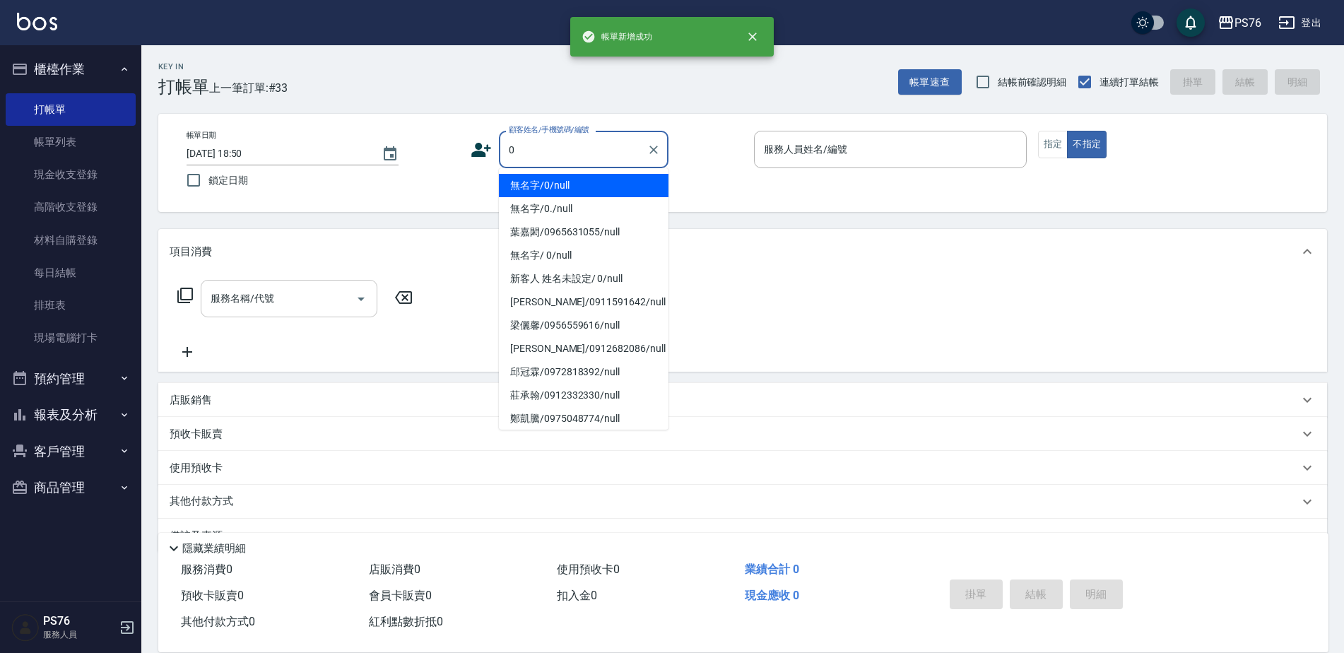
type input "無名字/0/null"
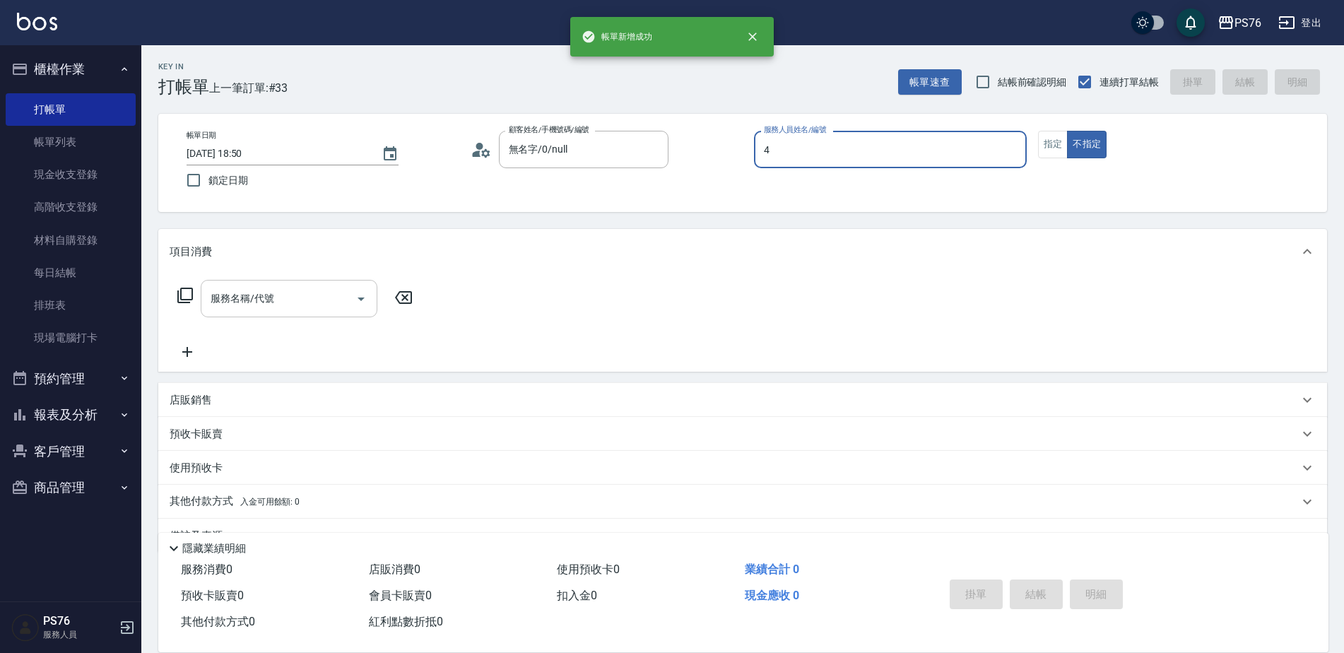
type input "蕭孟廷-4"
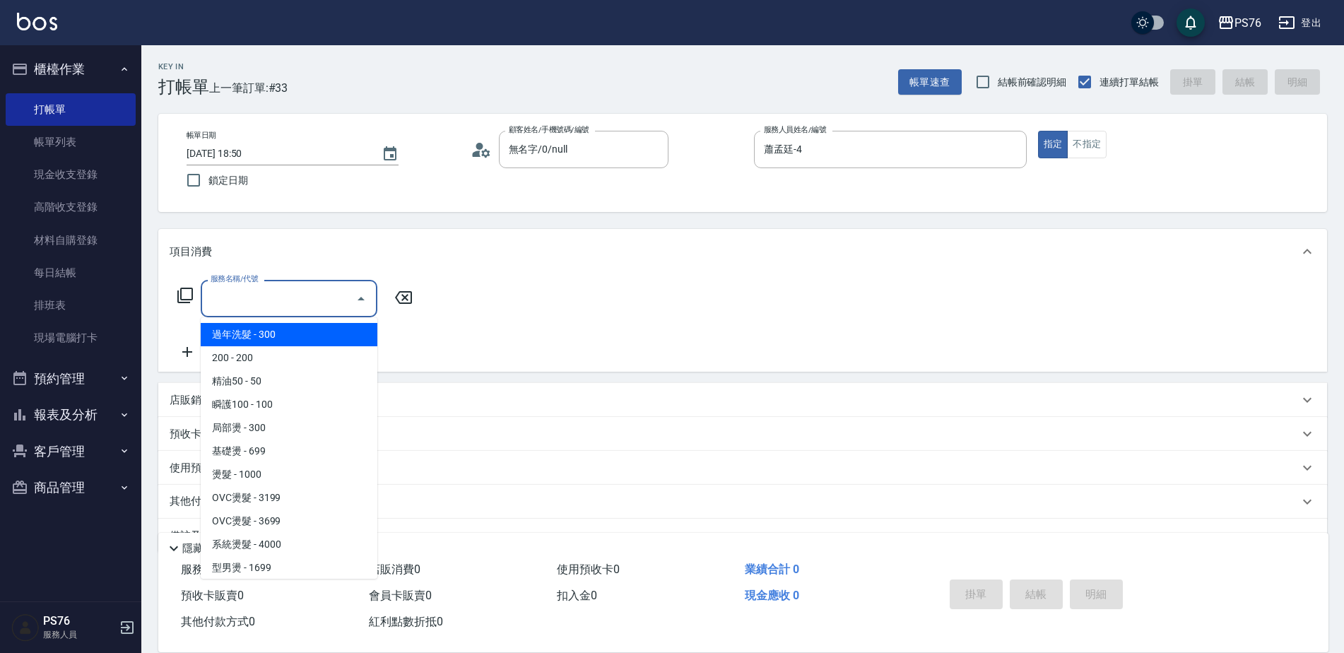
click at [249, 310] on input "服務名稱/代號" at bounding box center [278, 298] width 143 height 25
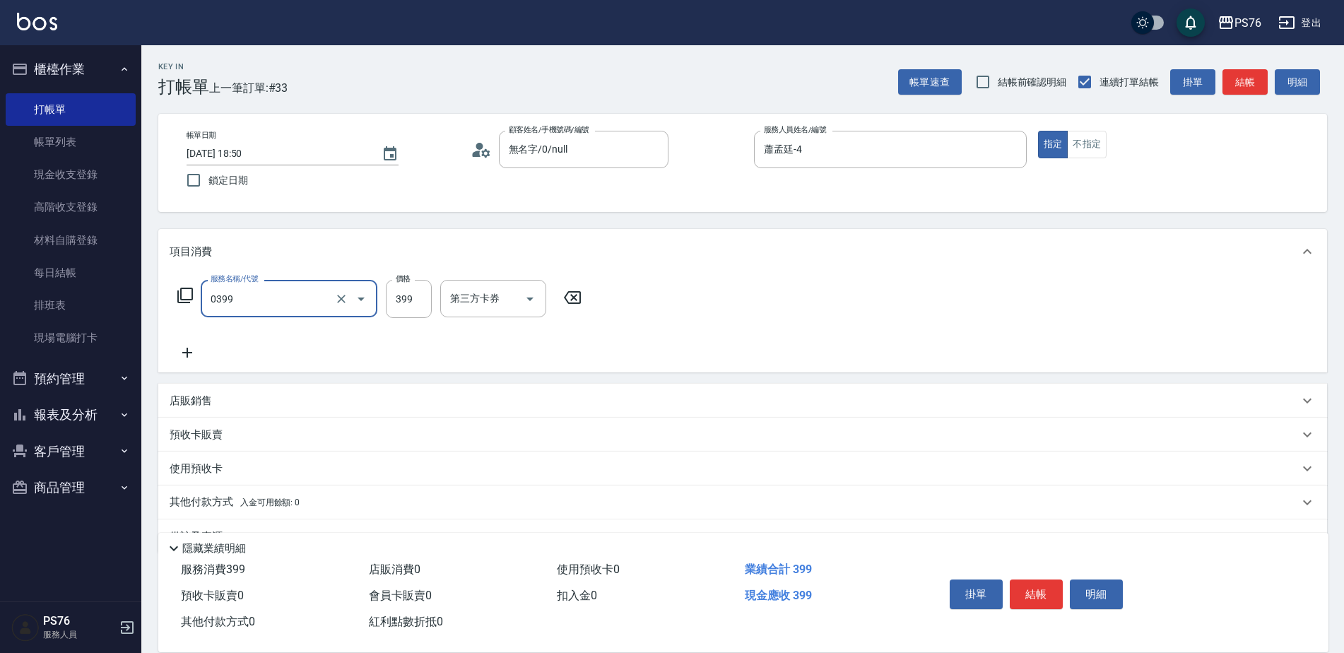
type input "海鹽399(0399)"
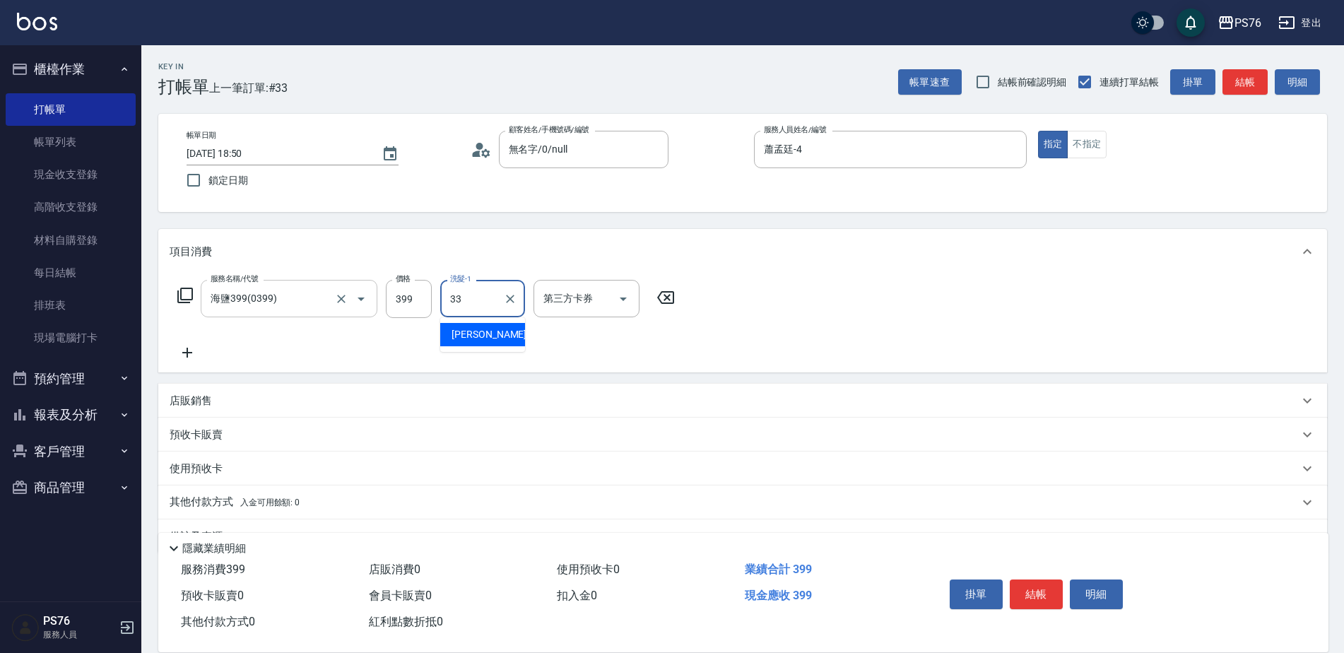
type input "[PERSON_NAME]33"
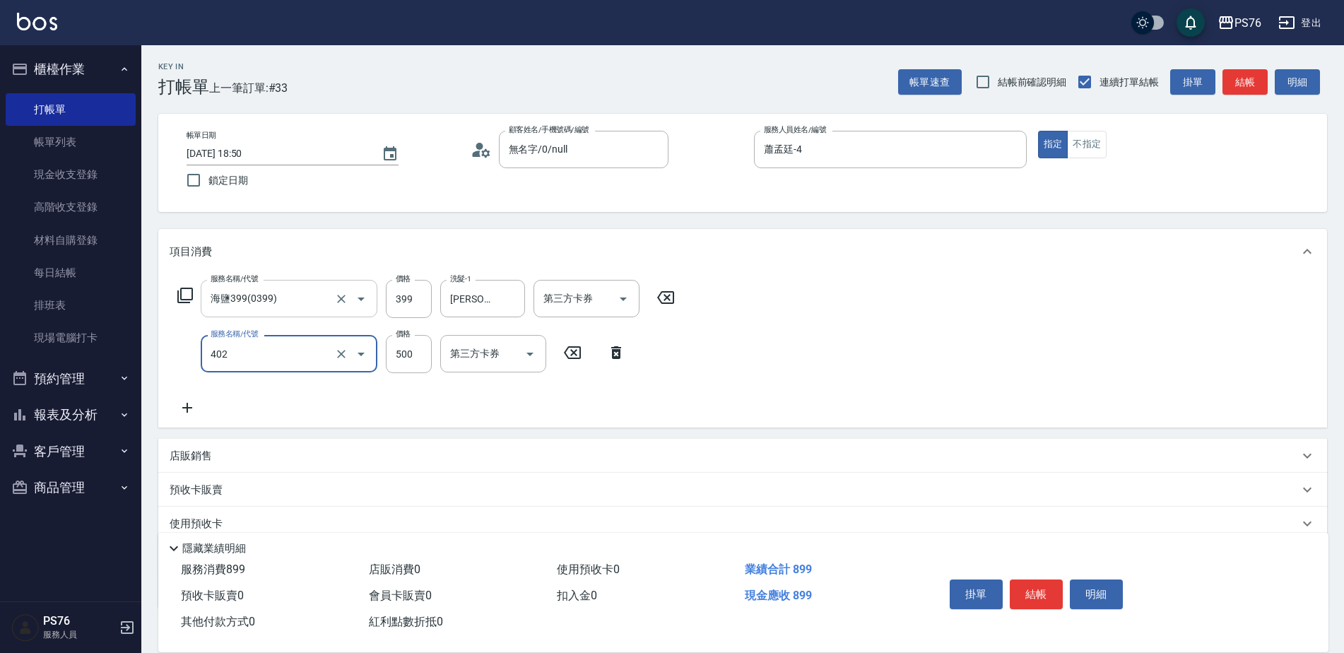
type input "500護(402)"
type input "800"
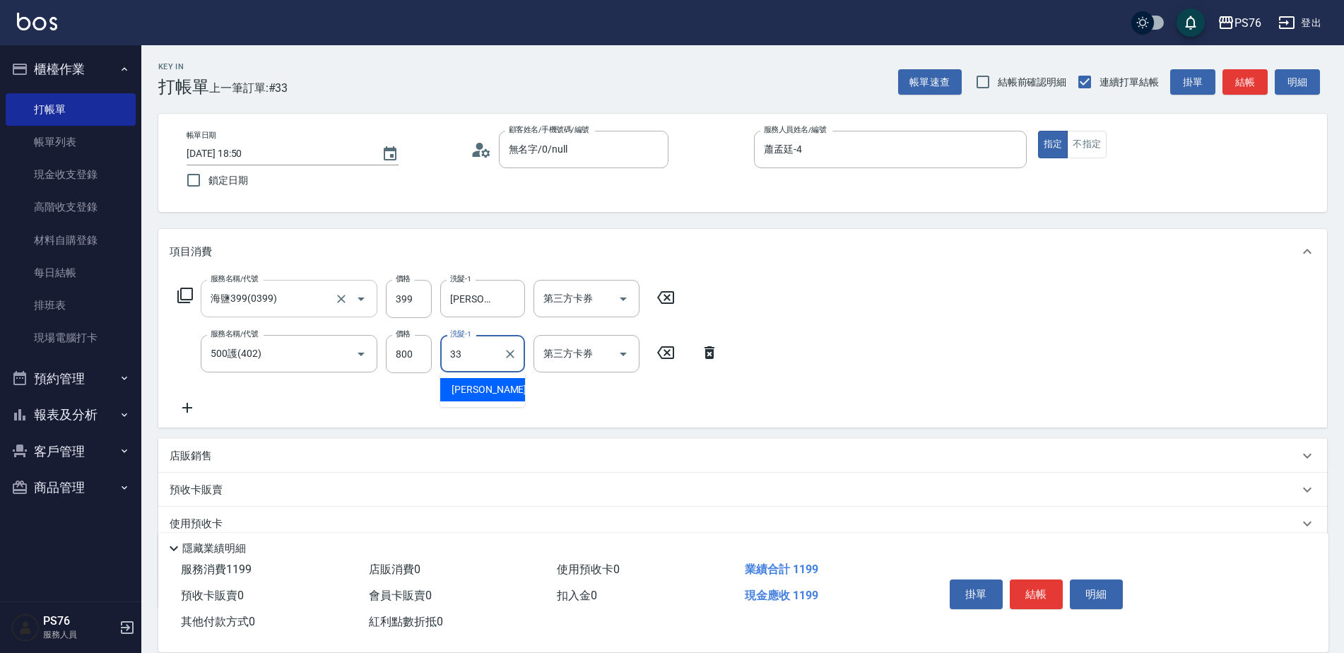
type input "[PERSON_NAME]33"
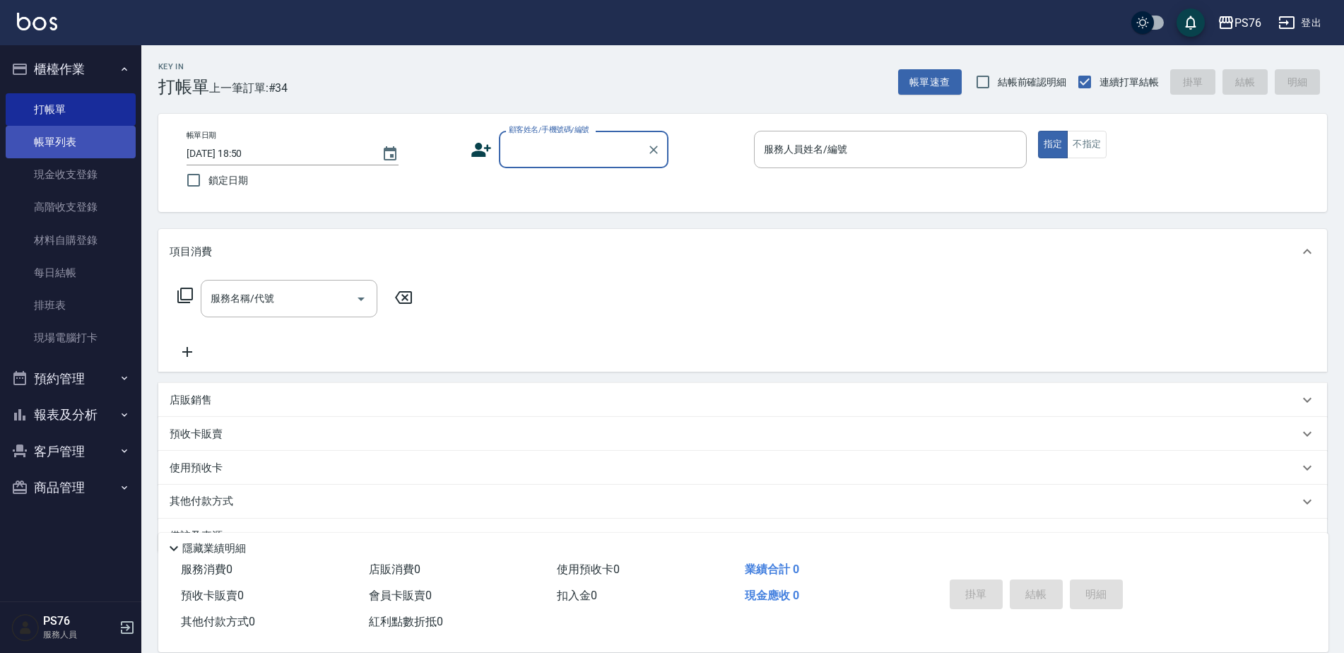
click at [46, 136] on link "帳單列表" at bounding box center [71, 142] width 130 height 33
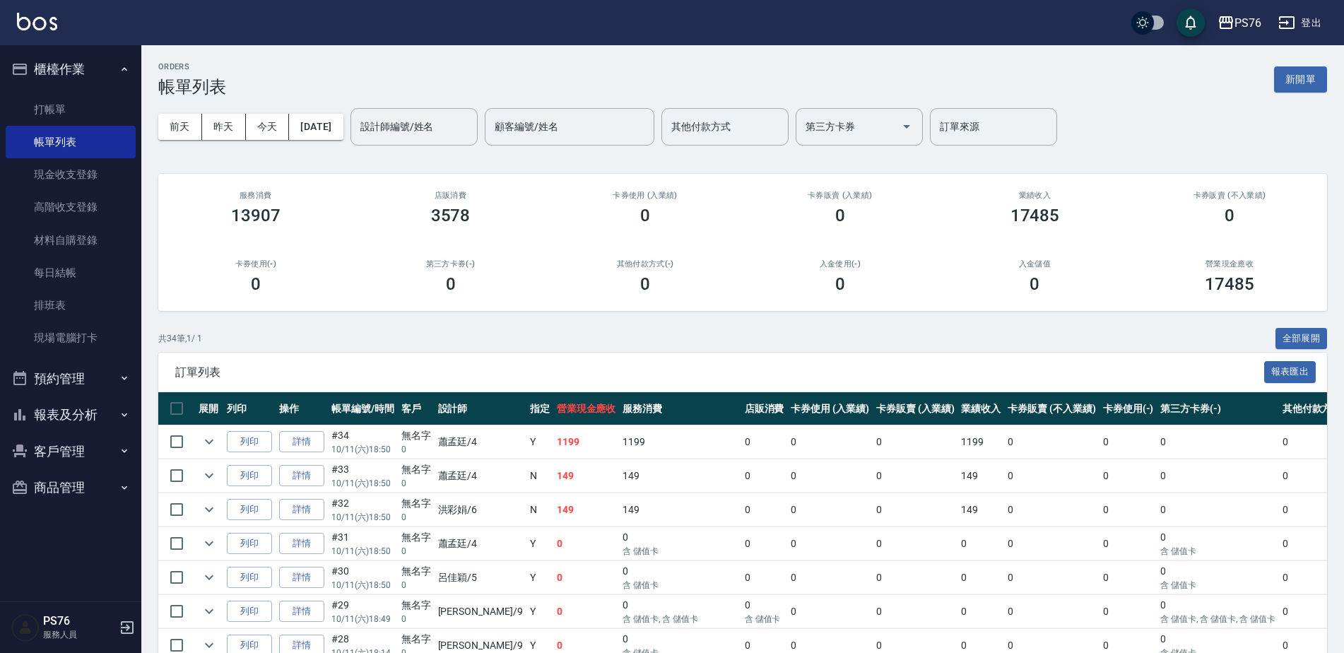
scroll to position [283, 0]
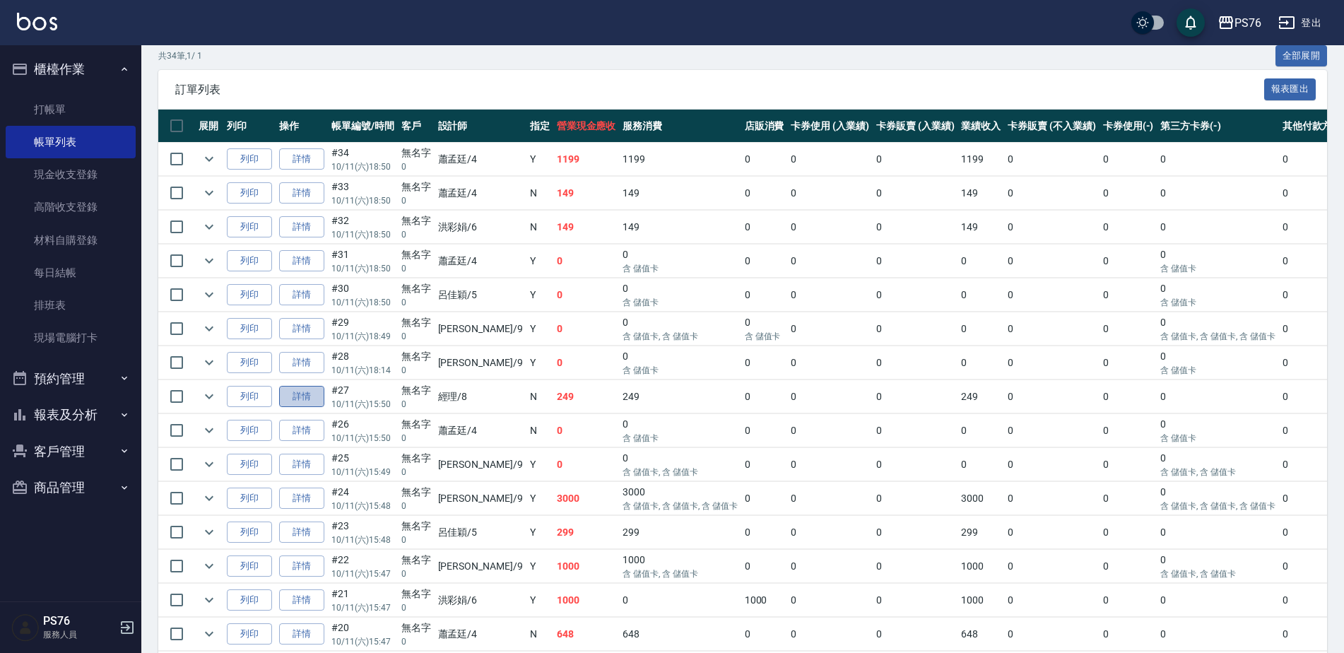
click at [288, 397] on link "詳情" at bounding box center [301, 397] width 45 height 22
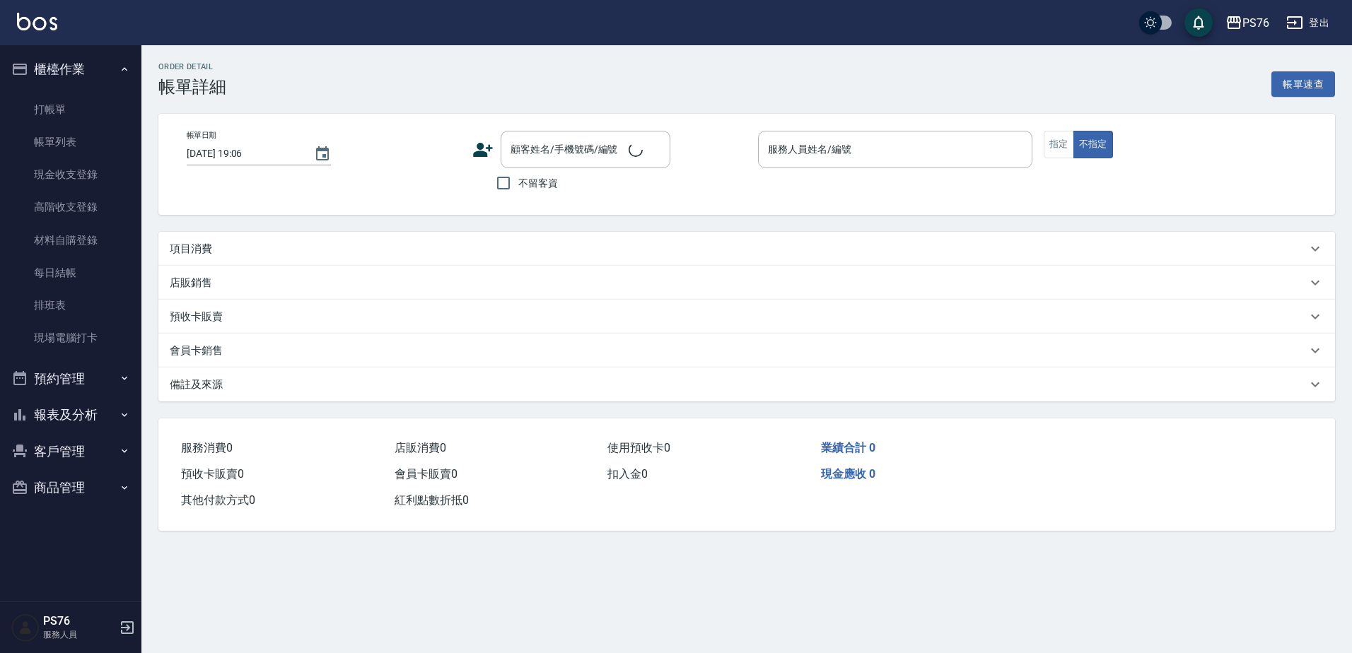
type input "[DATE] 15:50"
type input "經理-8"
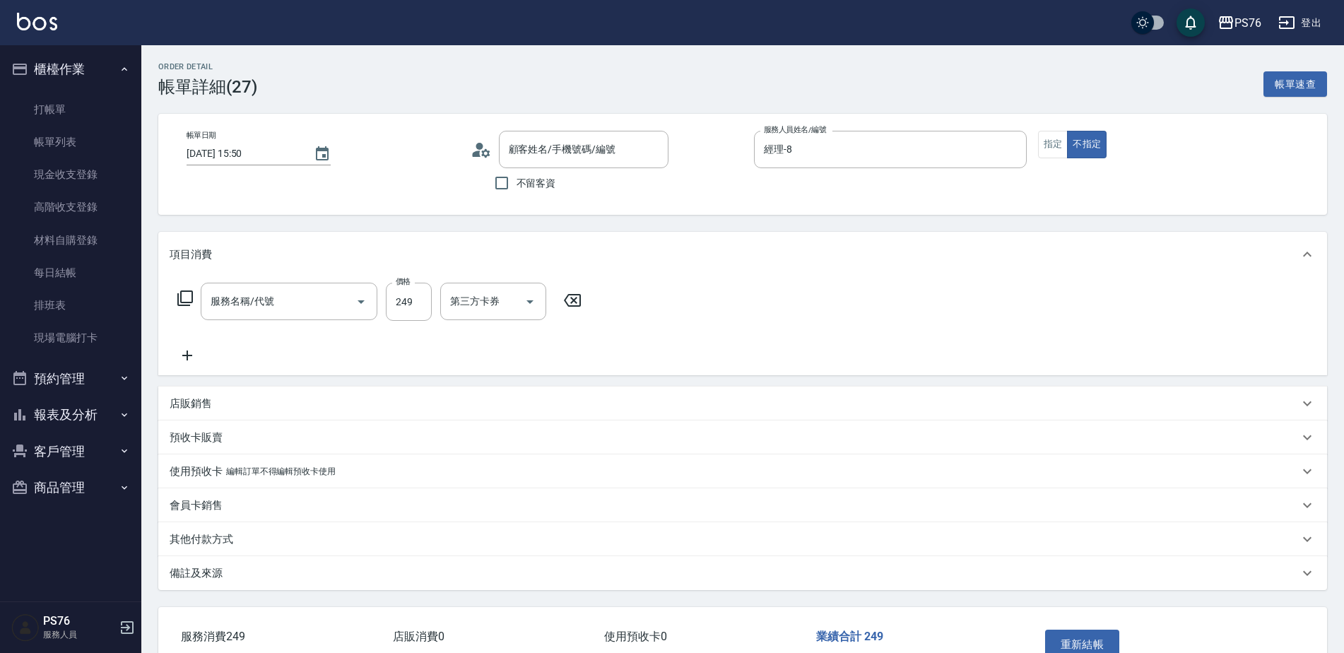
type input "無名字/0/null"
type input "剪髮(306)"
click at [508, 302] on icon "Clear" at bounding box center [510, 302] width 14 height 14
click at [318, 312] on input "剪髮(306)" at bounding box center [269, 301] width 124 height 25
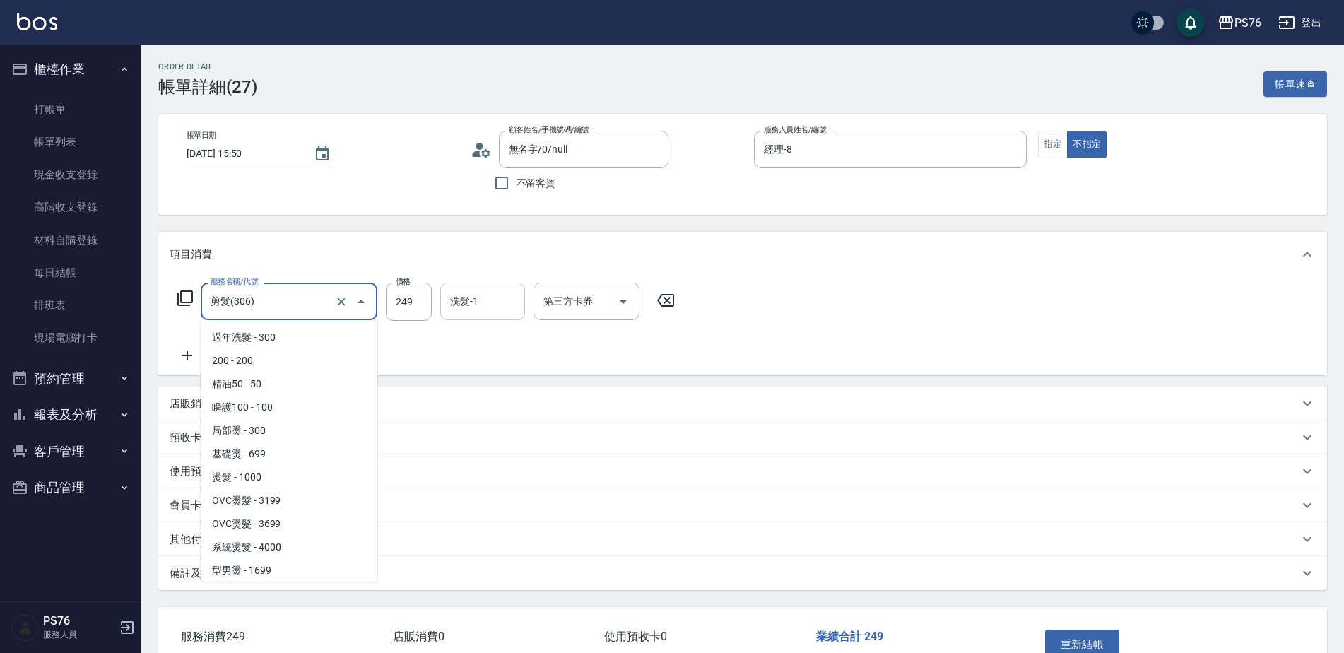
scroll to position [187, 0]
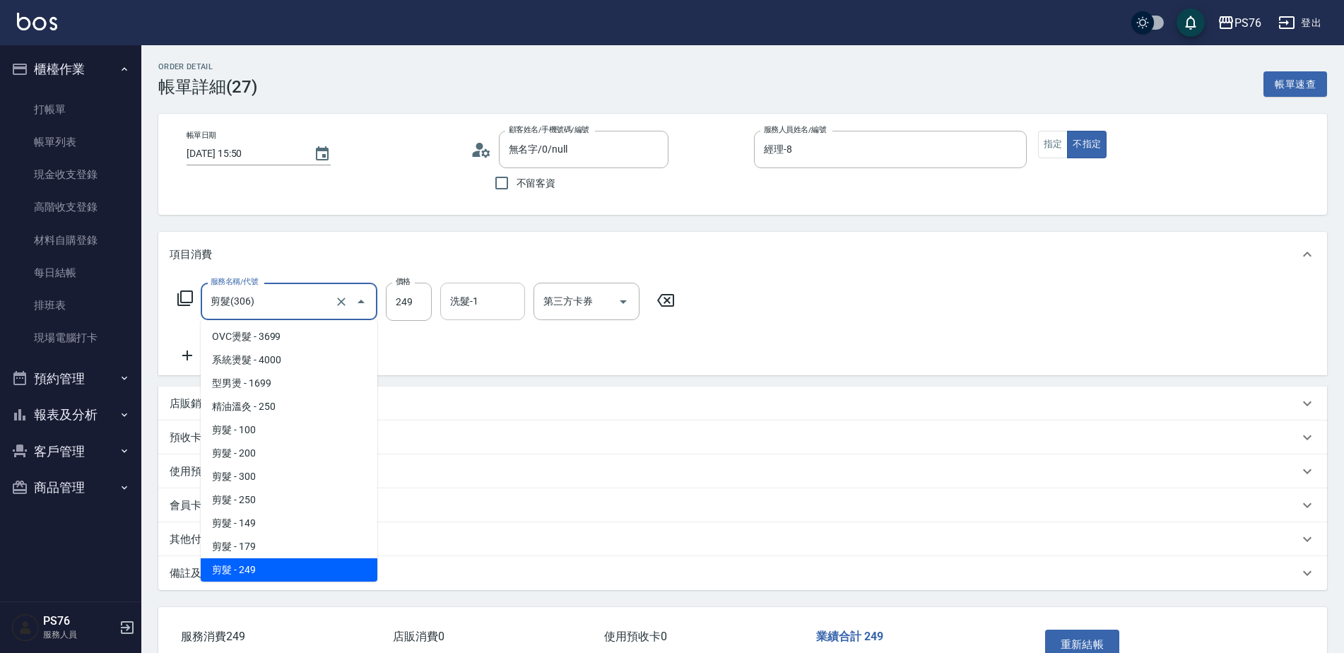
click at [318, 311] on input "剪髮(306)" at bounding box center [269, 301] width 124 height 25
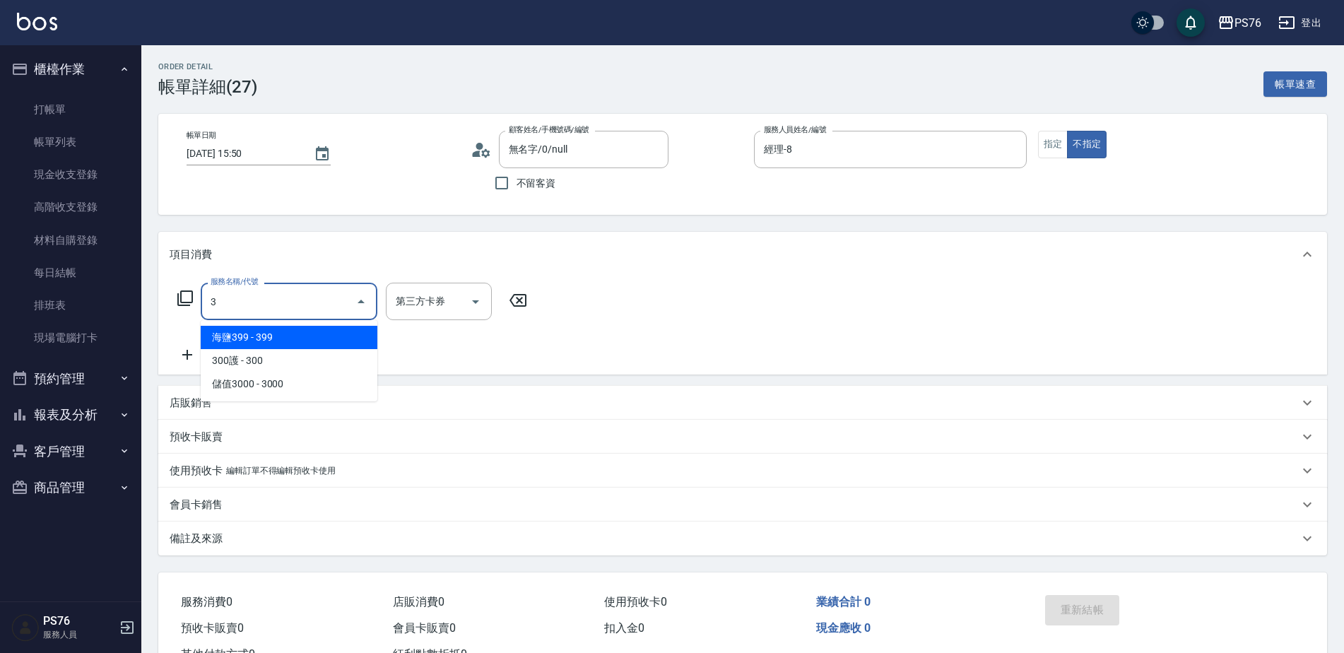
scroll to position [0, 0]
type input "剪髮(304)"
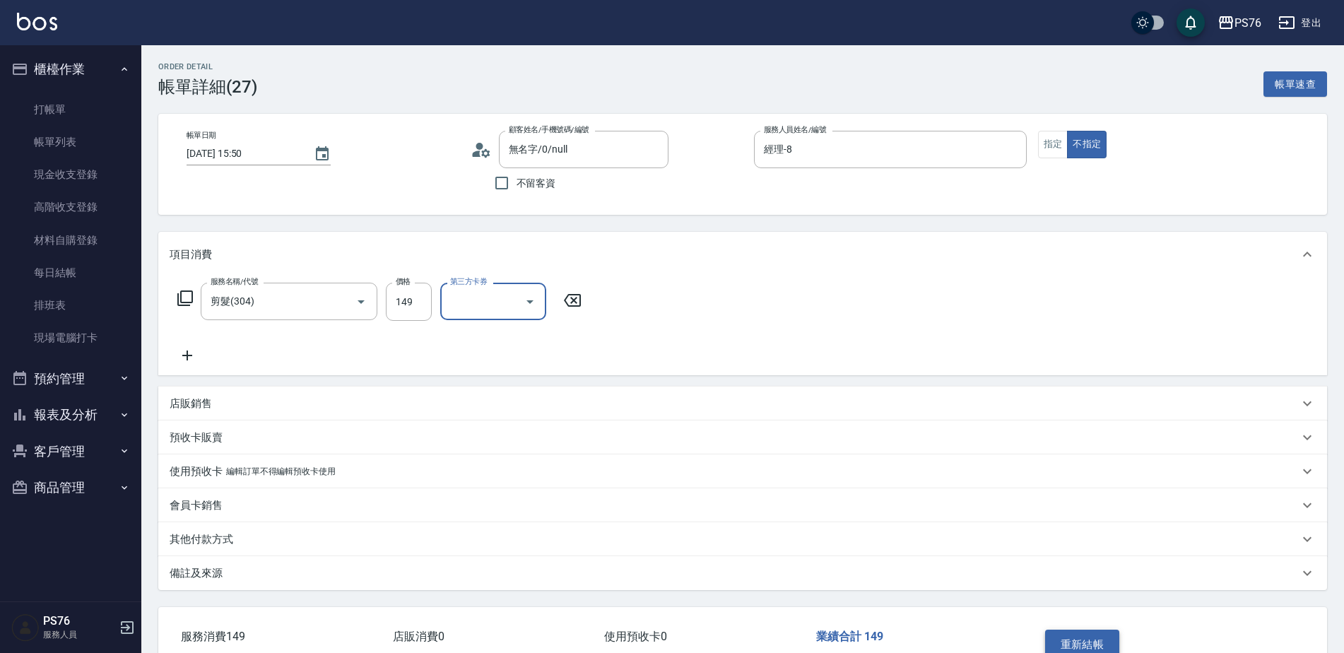
click at [1108, 645] on button "重新結帳" at bounding box center [1082, 645] width 75 height 30
